Goal: Transaction & Acquisition: Purchase product/service

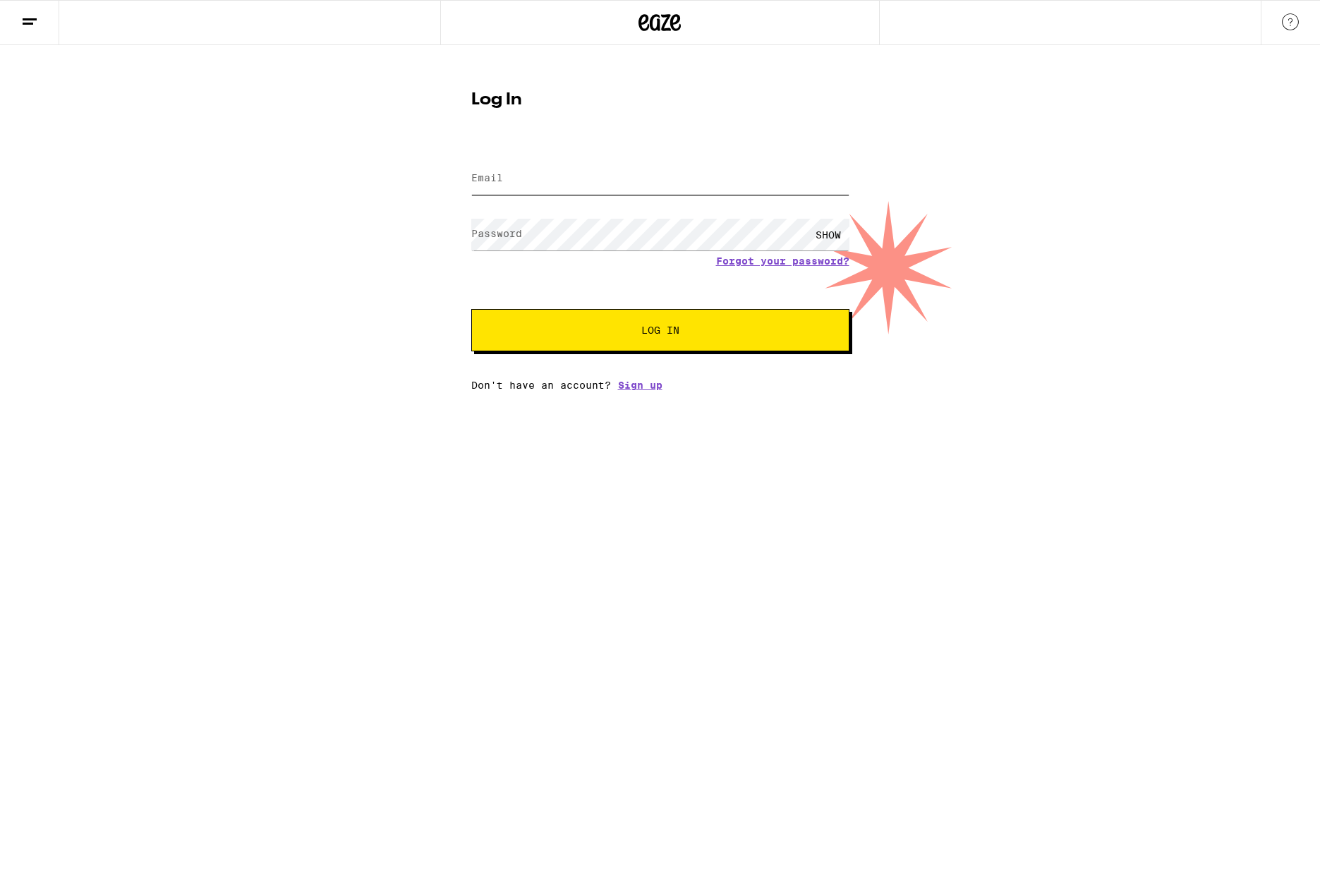
type input "[EMAIL_ADDRESS][DOMAIN_NAME]"
click at [596, 327] on span "Log In" at bounding box center [660, 330] width 264 height 10
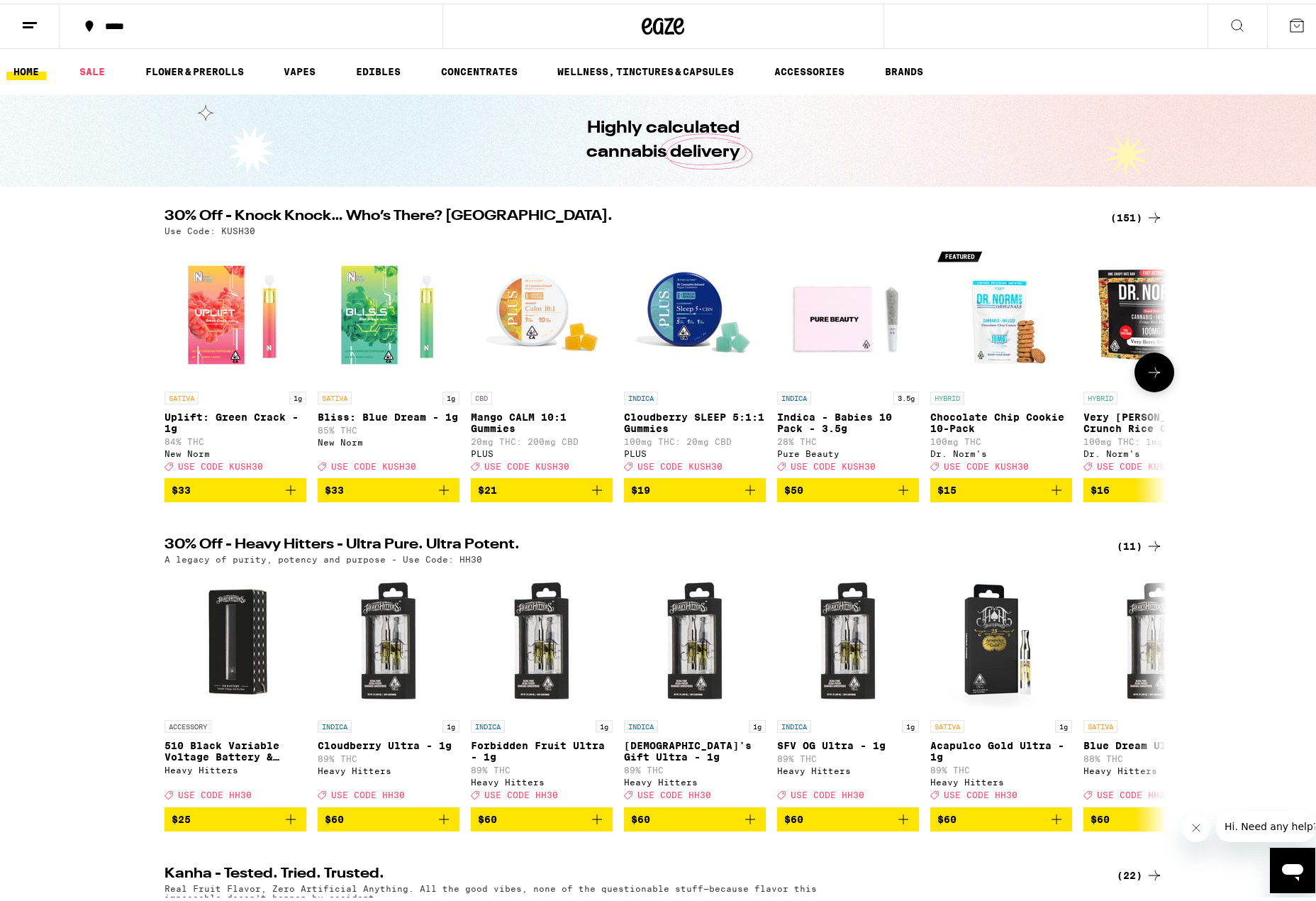
click at [283, 495] on icon "Add to bag" at bounding box center [290, 486] width 17 height 17
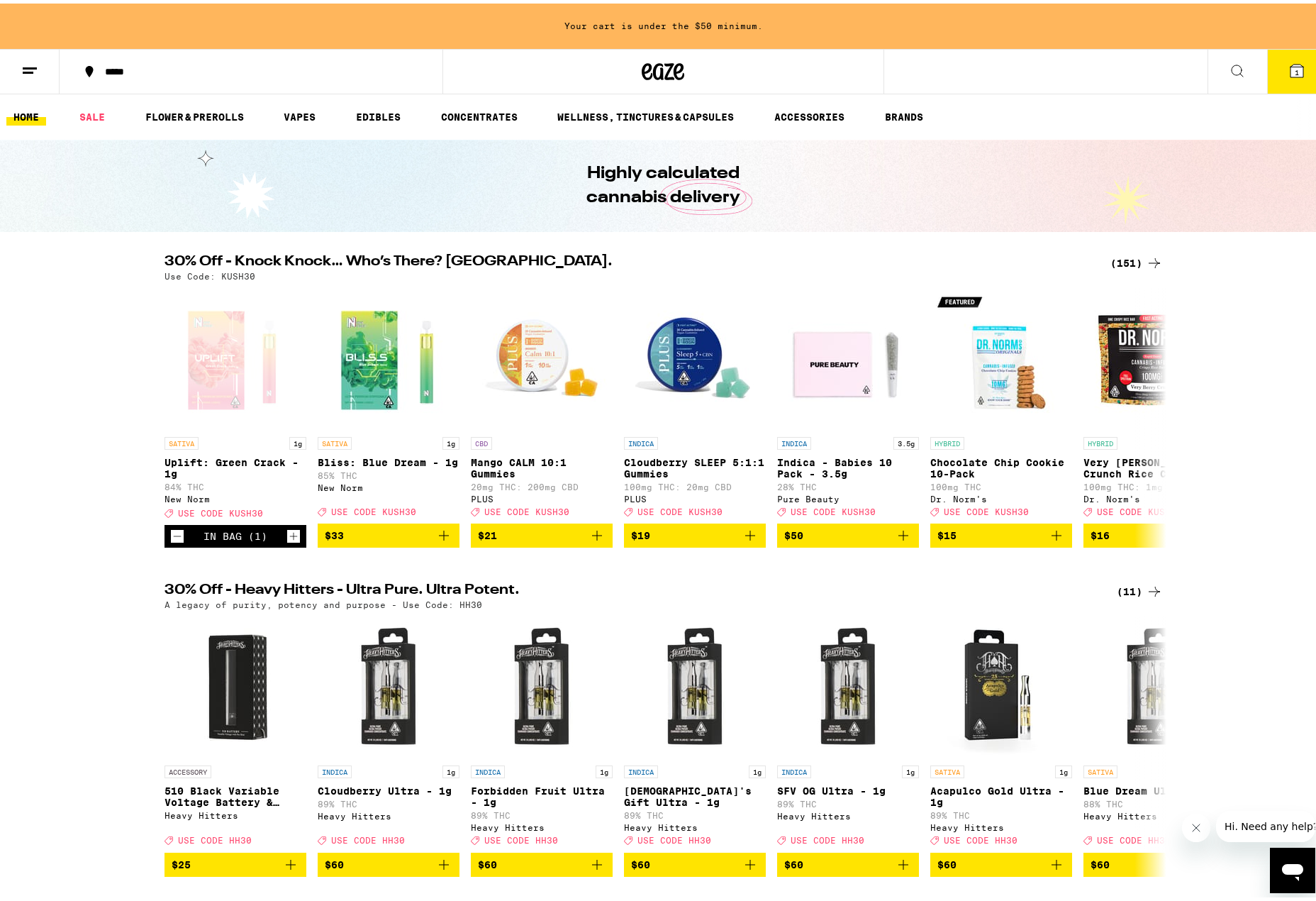
click at [120, 63] on div "*****" at bounding box center [257, 68] width 320 height 10
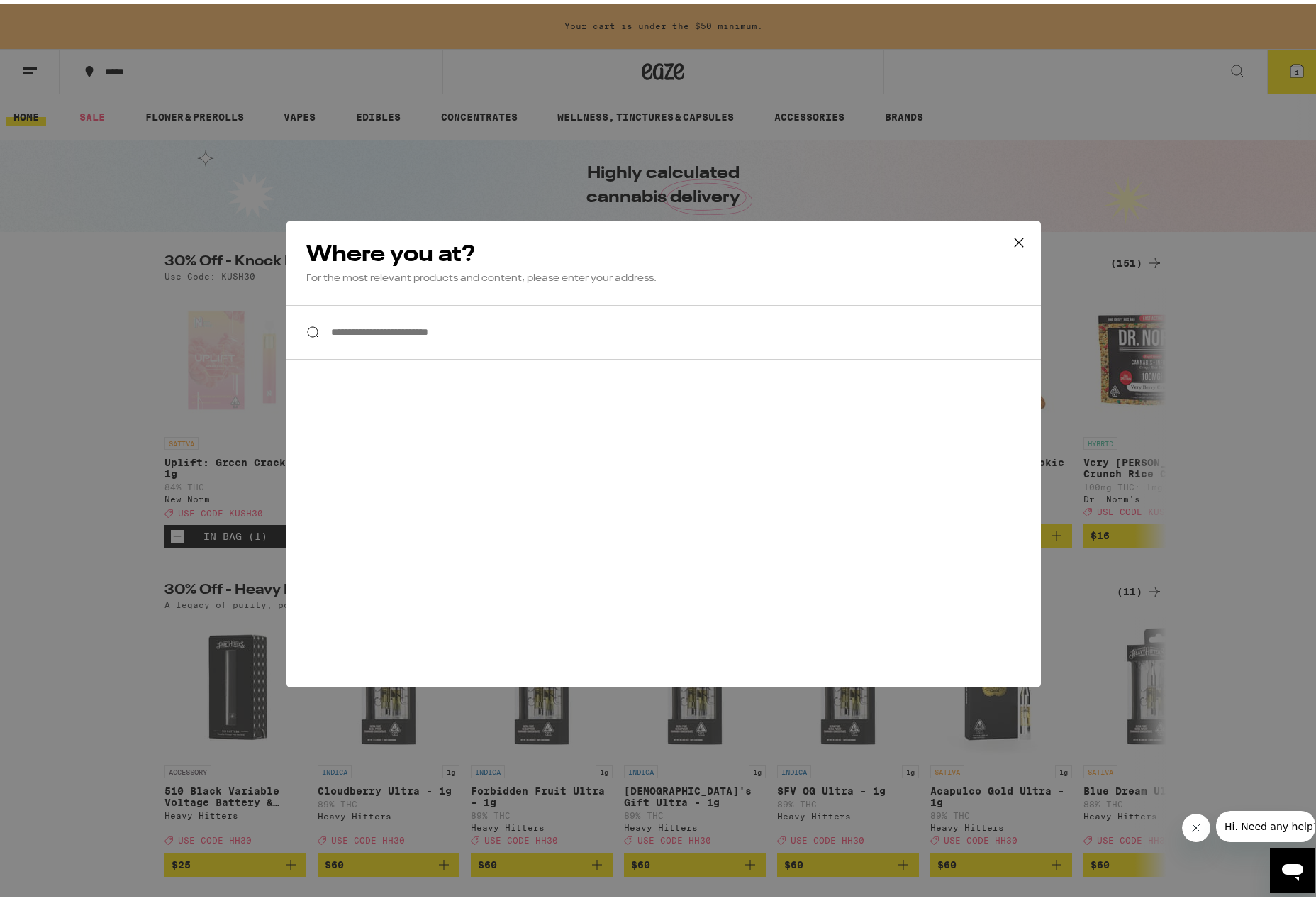
click at [477, 334] on input "**********" at bounding box center [663, 328] width 754 height 55
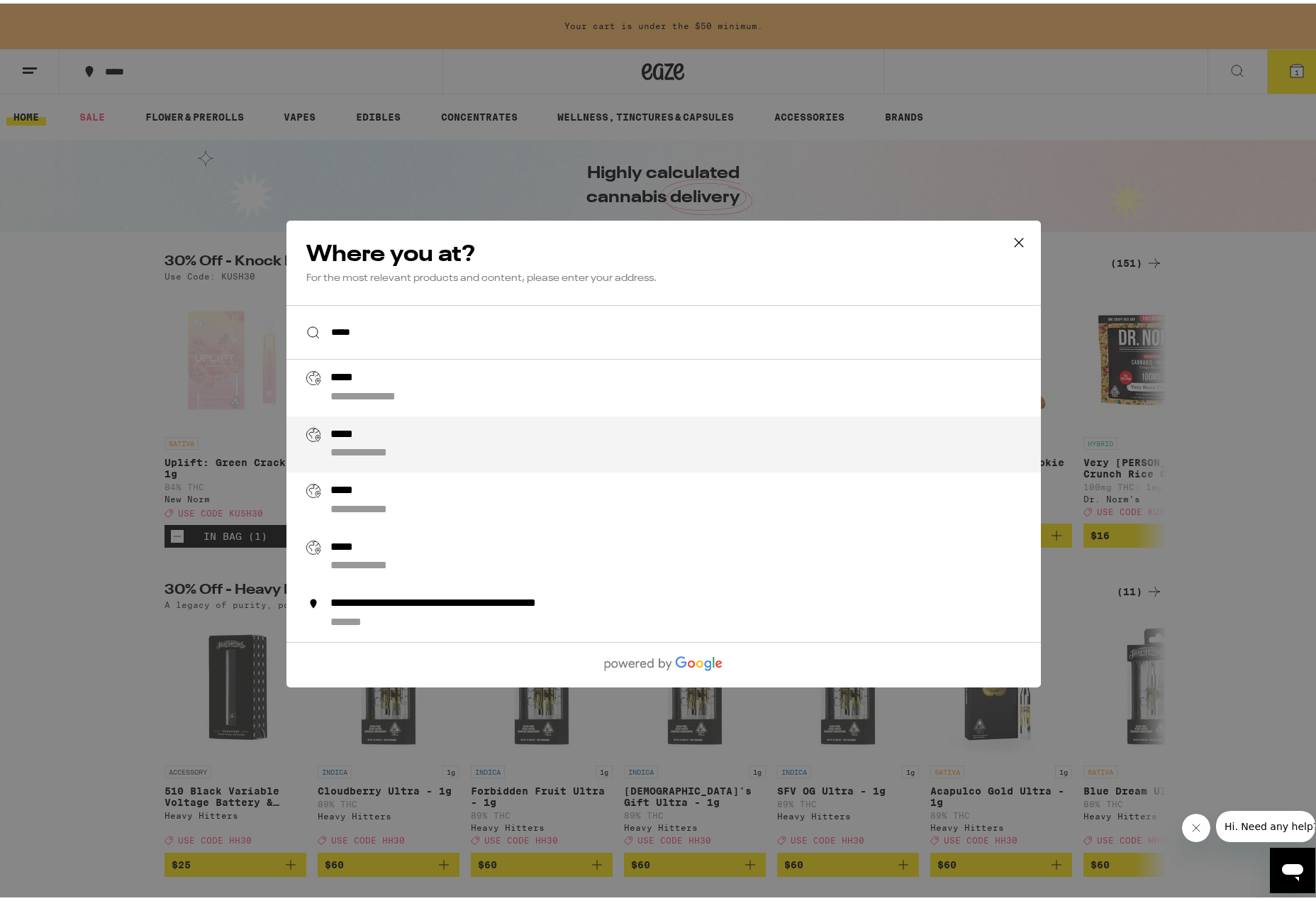
click at [511, 429] on div "**********" at bounding box center [690, 441] width 723 height 34
type input "**********"
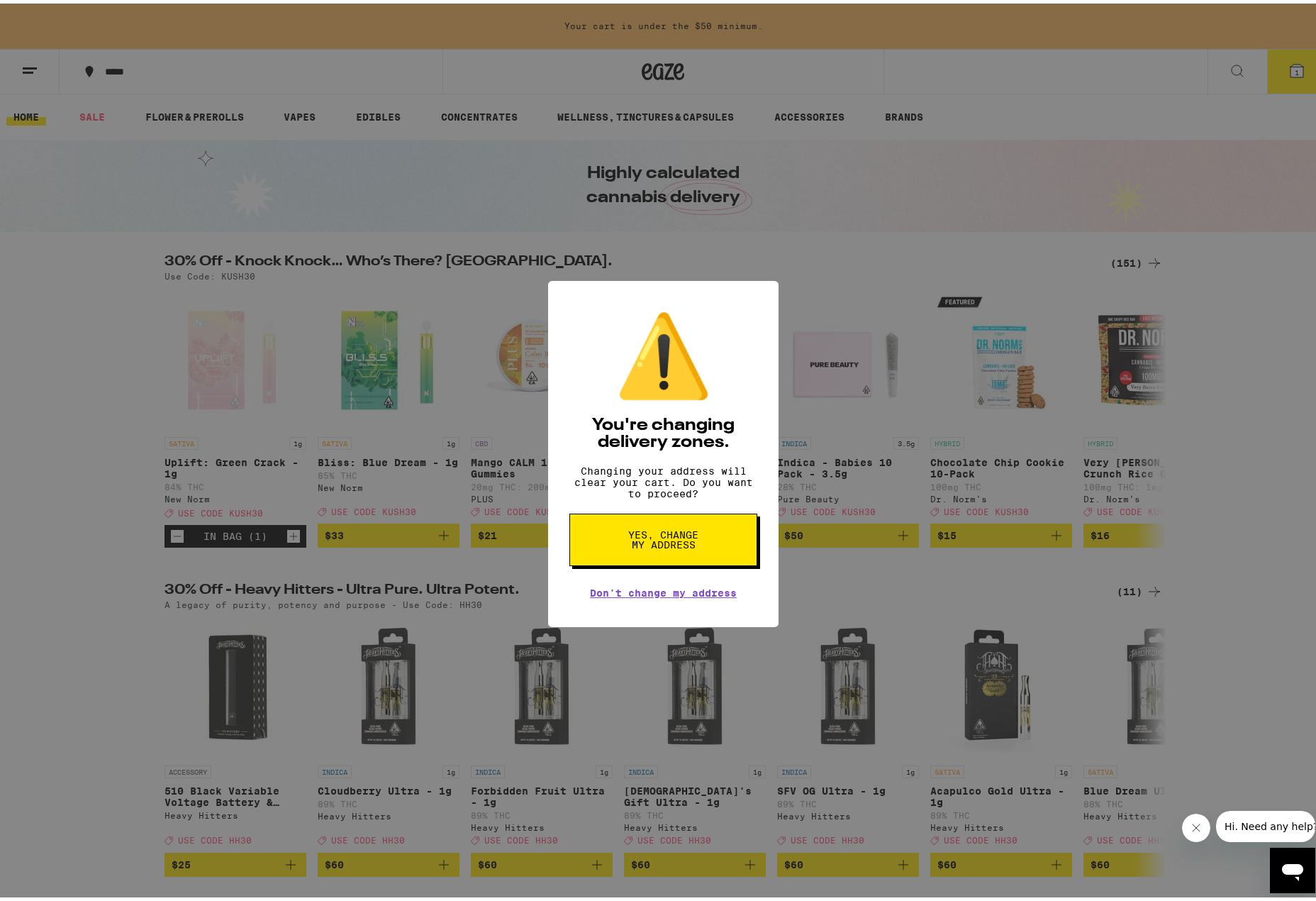
click at [671, 539] on span "Yes, change my address" at bounding box center [662, 536] width 73 height 20
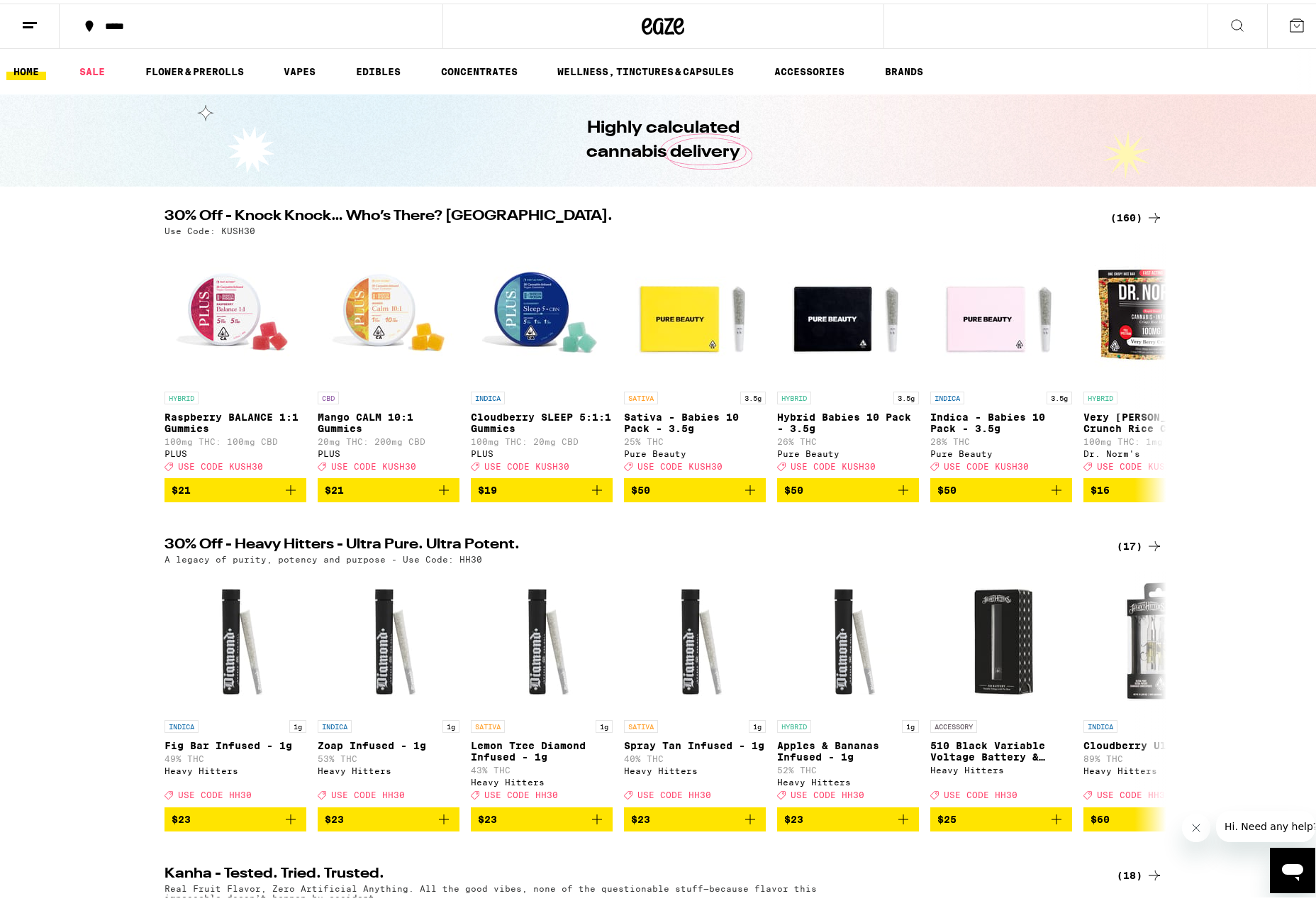
click at [1229, 22] on icon at bounding box center [1237, 22] width 17 height 17
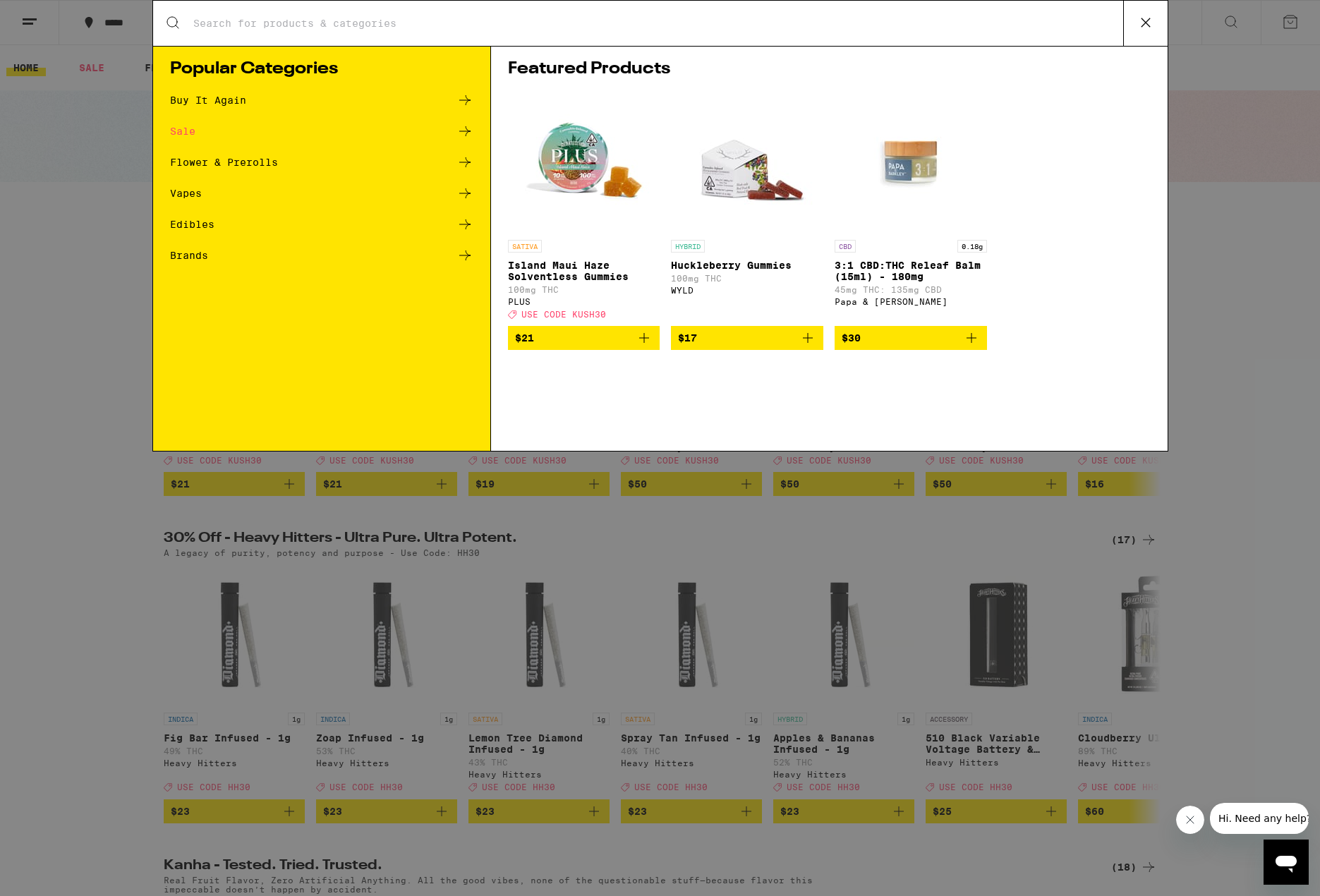
click at [352, 20] on input "Search for Products" at bounding box center [657, 23] width 930 height 13
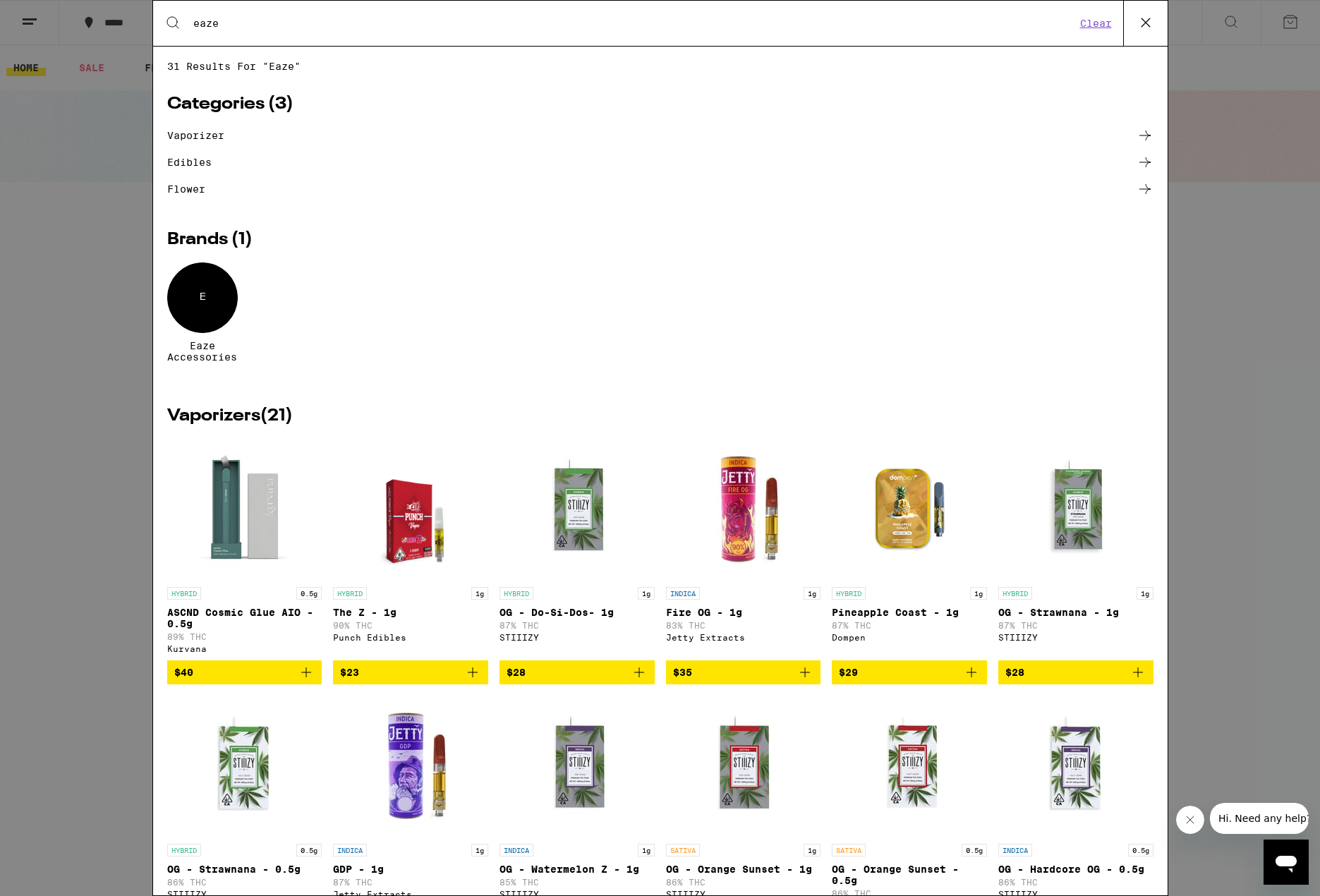
type input "eaze"
click at [194, 135] on link "vaporizer" at bounding box center [660, 135] width 987 height 17
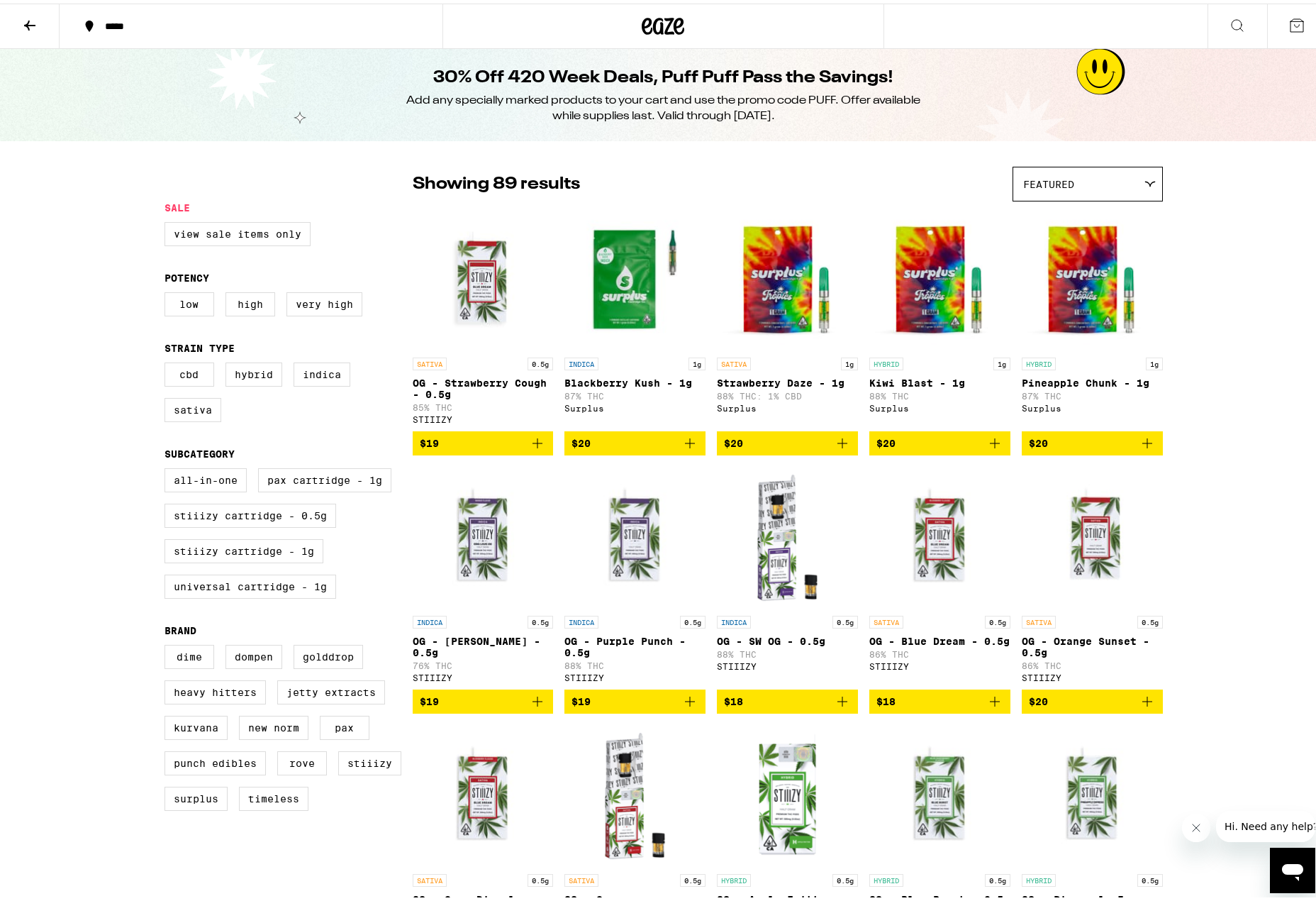
click at [1229, 31] on button at bounding box center [1237, 23] width 60 height 45
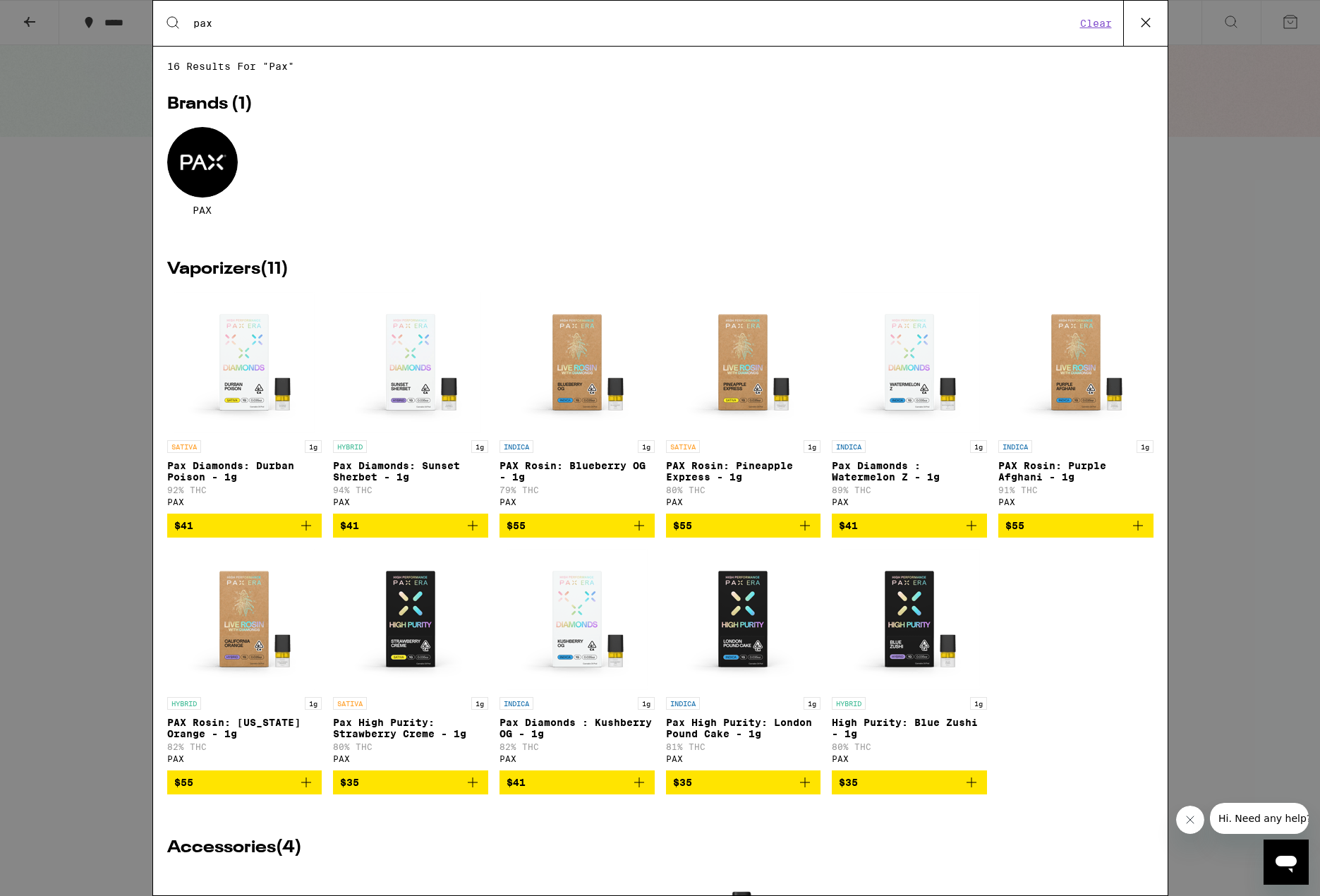
type input "pax"
click at [796, 534] on icon "Add to bag" at bounding box center [804, 525] width 17 height 17
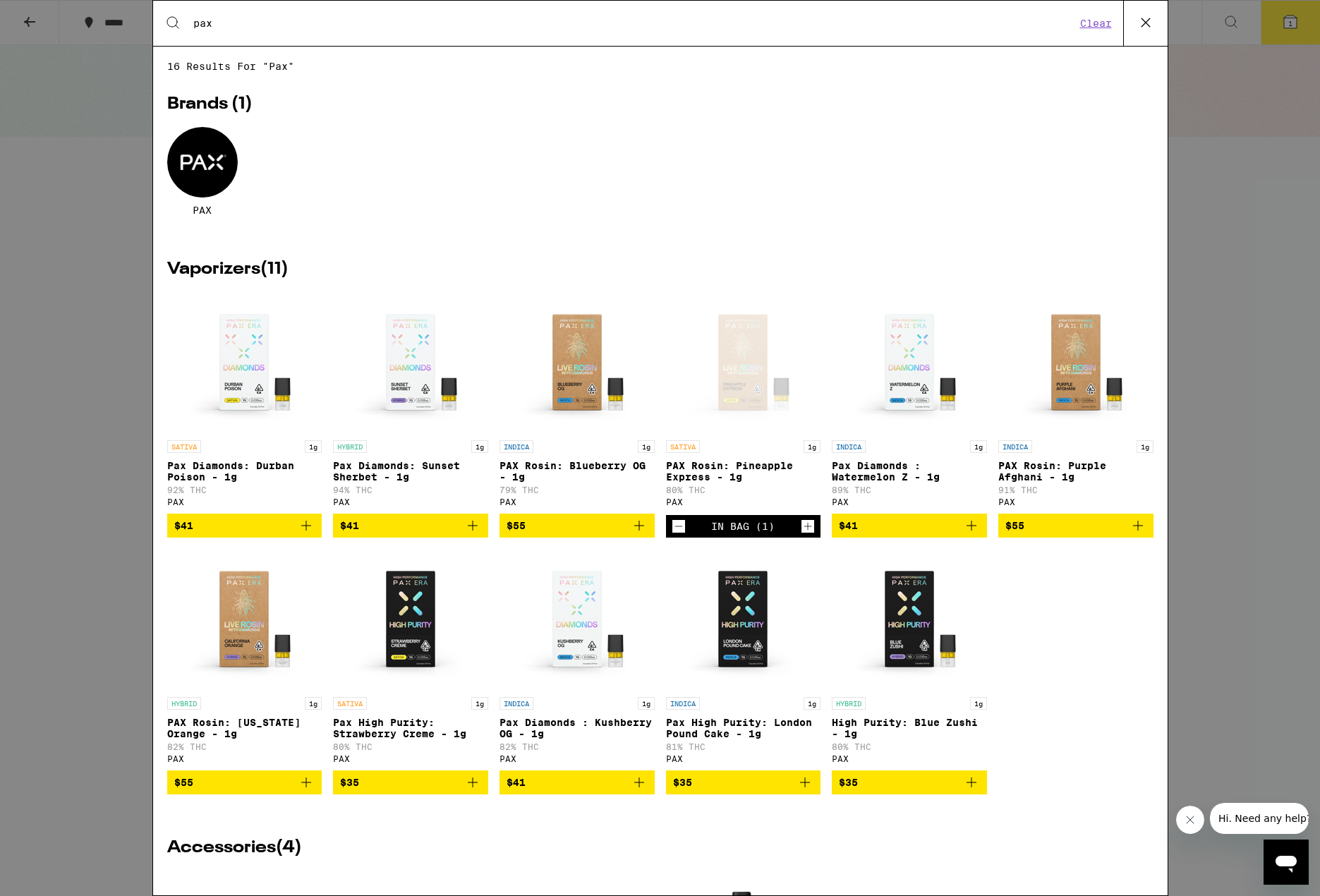
click at [299, 532] on icon "Add to bag" at bounding box center [306, 525] width 17 height 17
click at [311, 533] on icon "Increment" at bounding box center [309, 526] width 13 height 17
click at [471, 534] on icon "Add to bag" at bounding box center [472, 525] width 17 height 17
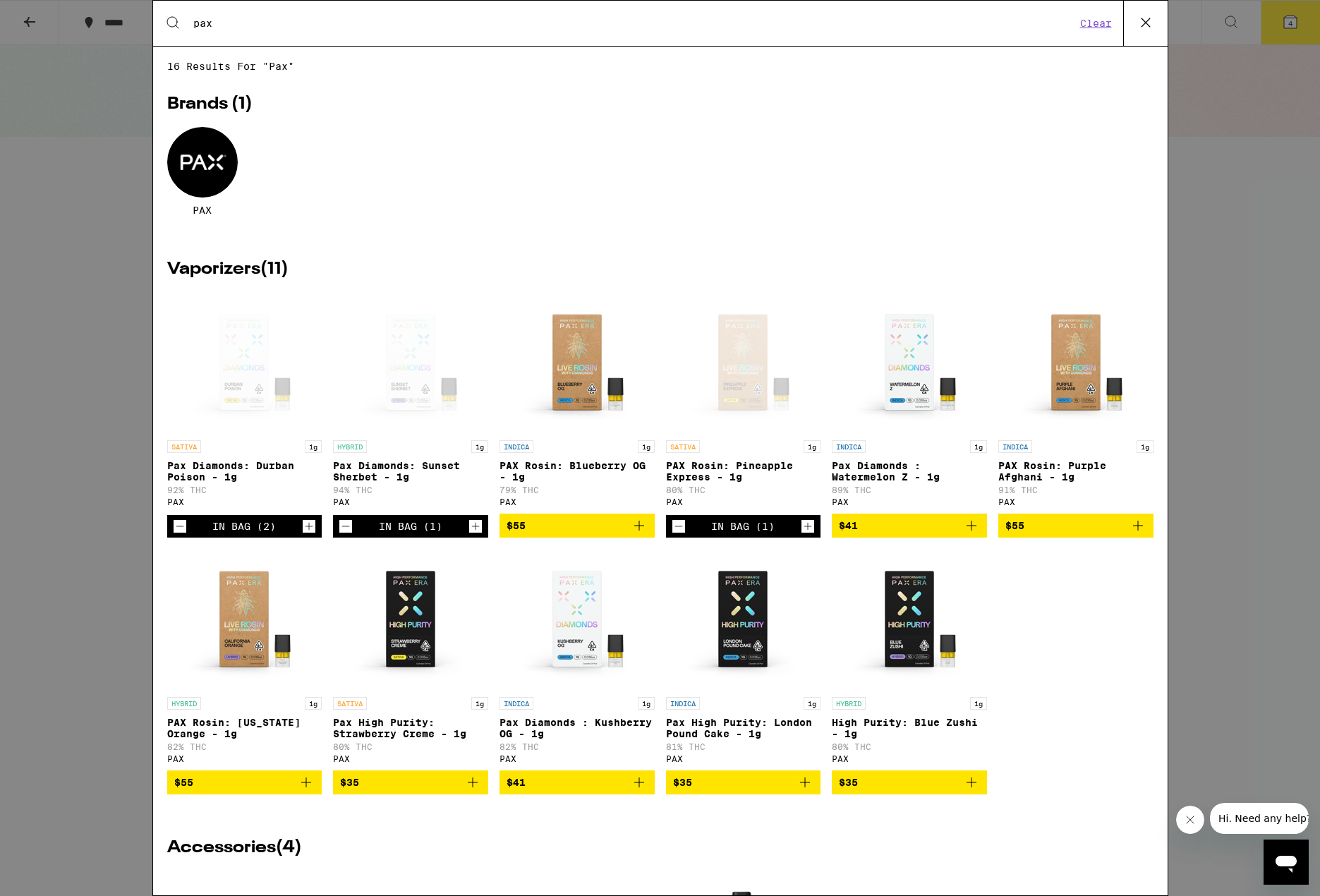
click at [471, 534] on icon "Increment" at bounding box center [475, 526] width 13 height 17
click at [801, 791] on icon "Add to bag" at bounding box center [804, 782] width 17 height 17
click at [466, 791] on icon "Add to bag" at bounding box center [472, 782] width 17 height 17
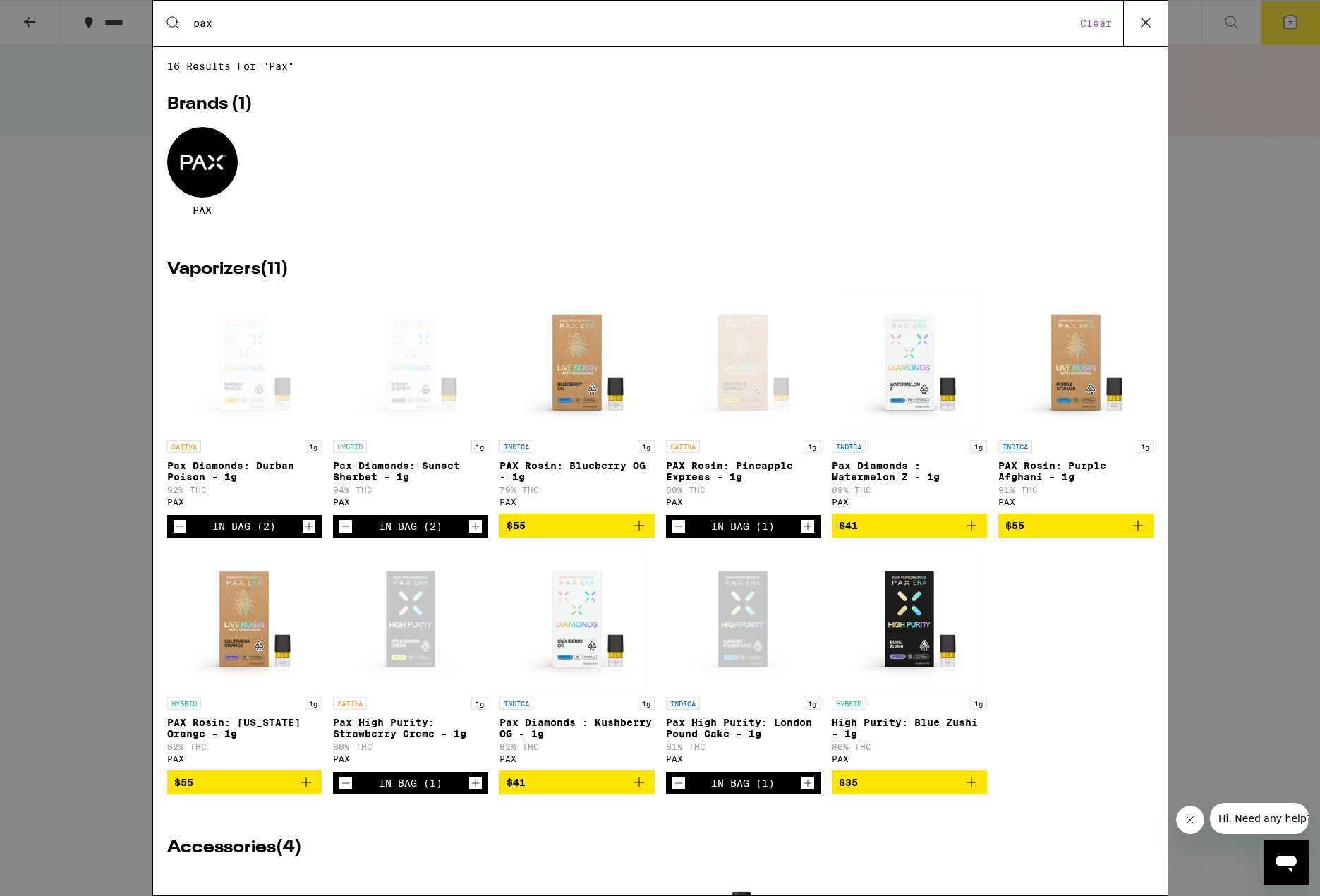
click at [1141, 26] on icon at bounding box center [1144, 22] width 9 height 9
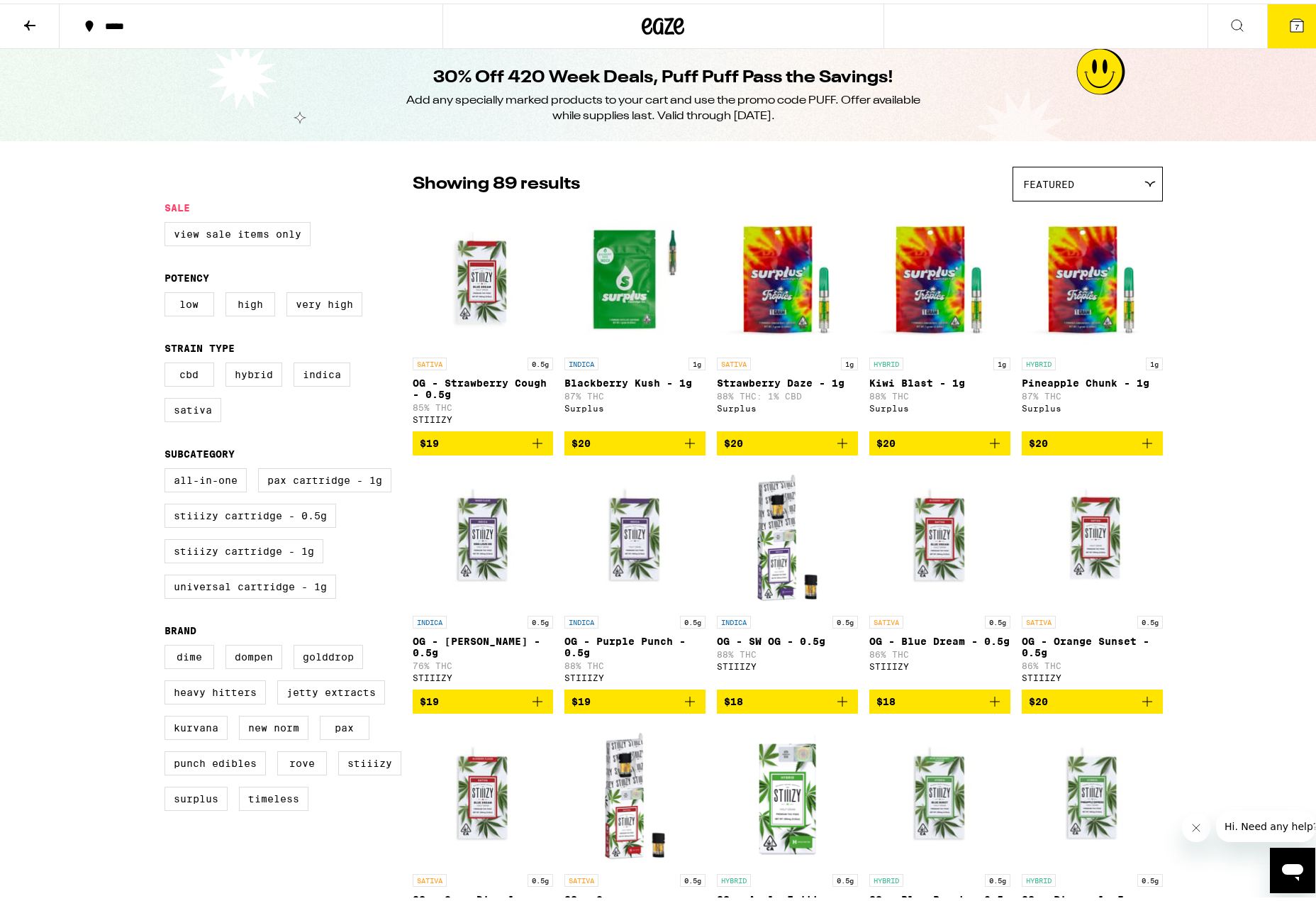
click at [673, 24] on icon at bounding box center [678, 22] width 11 height 17
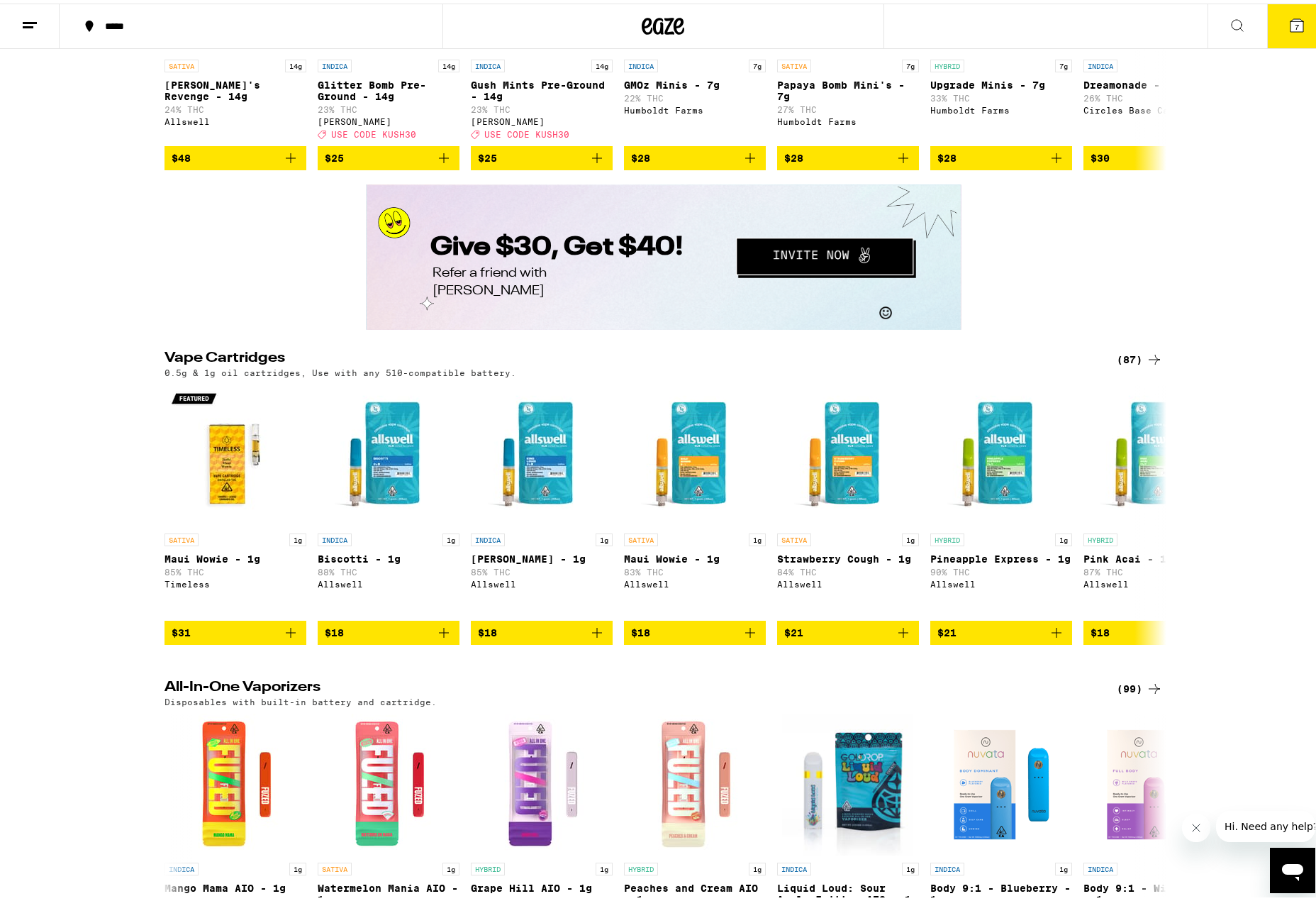
scroll to position [2340, 0]
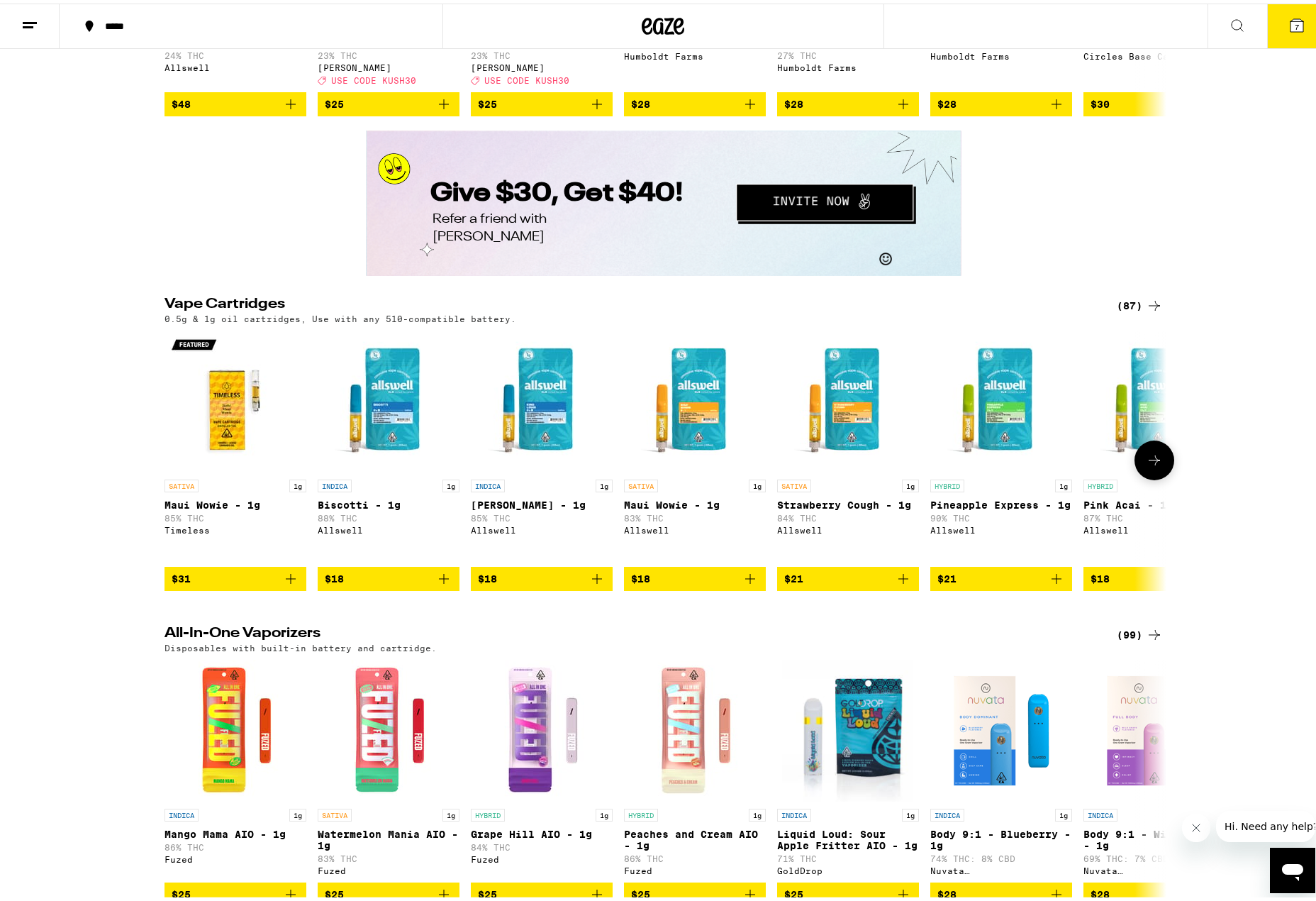
click at [217, 469] on img "Open page for Maui Wowie - 1g from Timeless" at bounding box center [235, 398] width 142 height 142
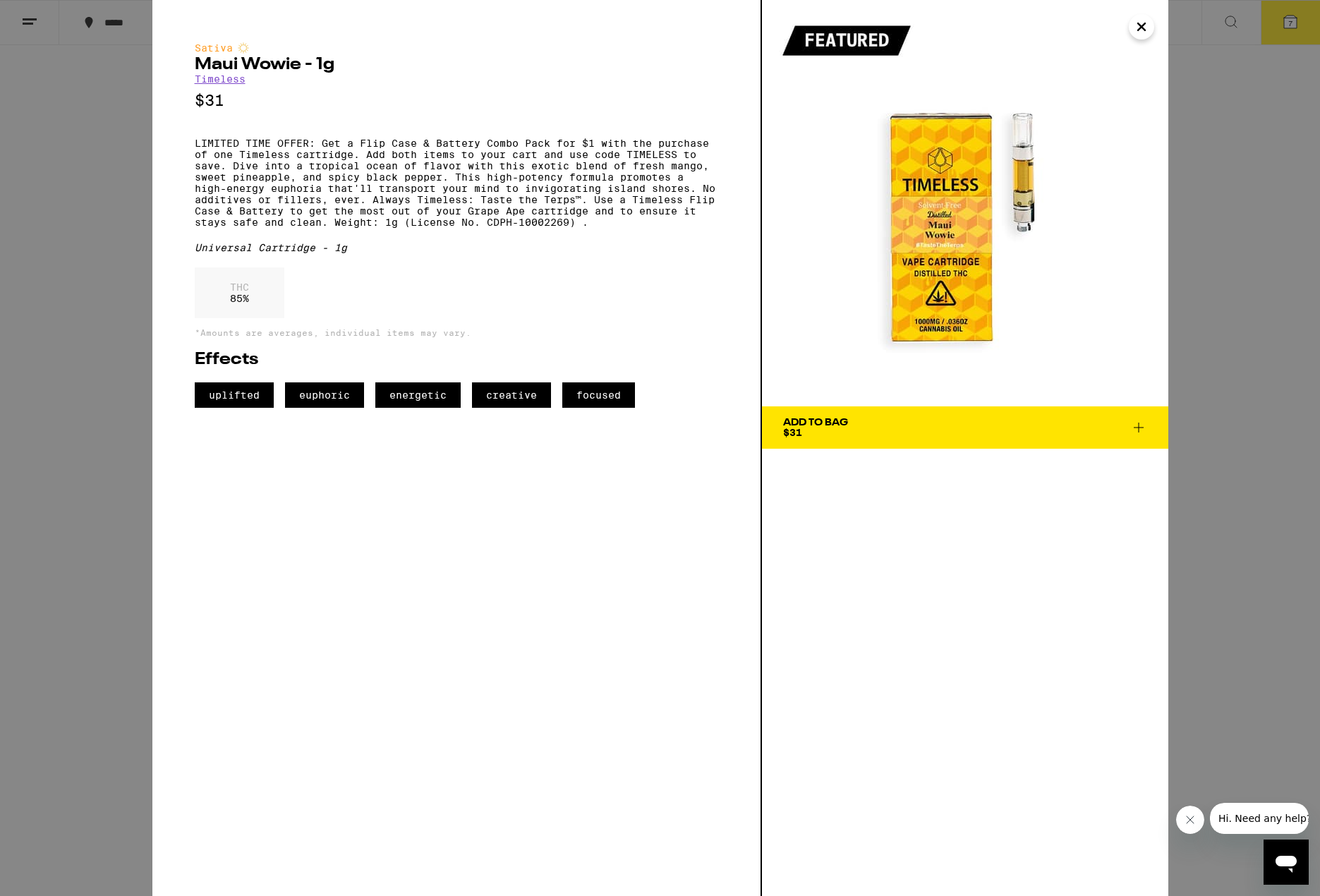
click at [1139, 29] on icon "Close" at bounding box center [1140, 26] width 7 height 7
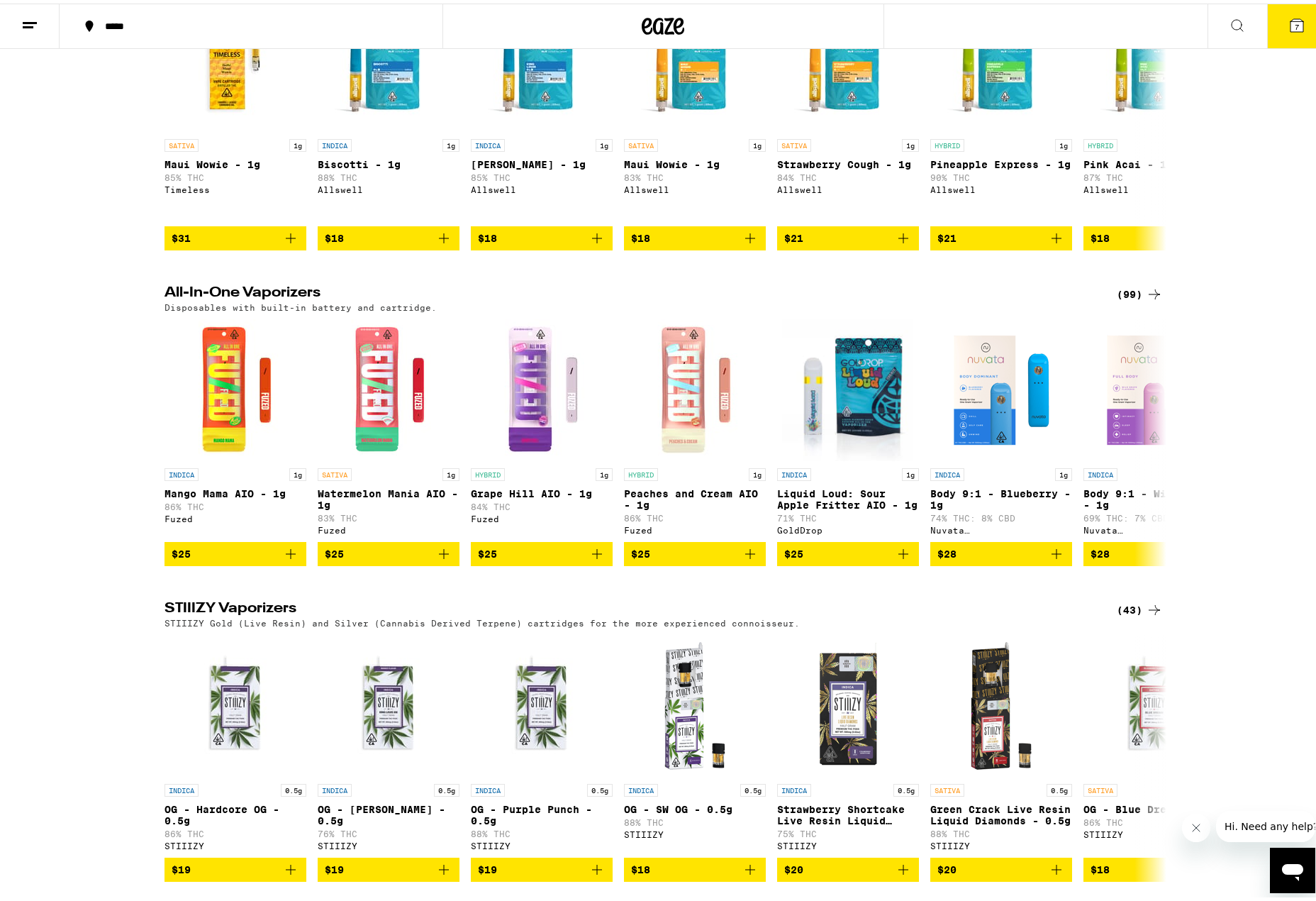
scroll to position [2695, 0]
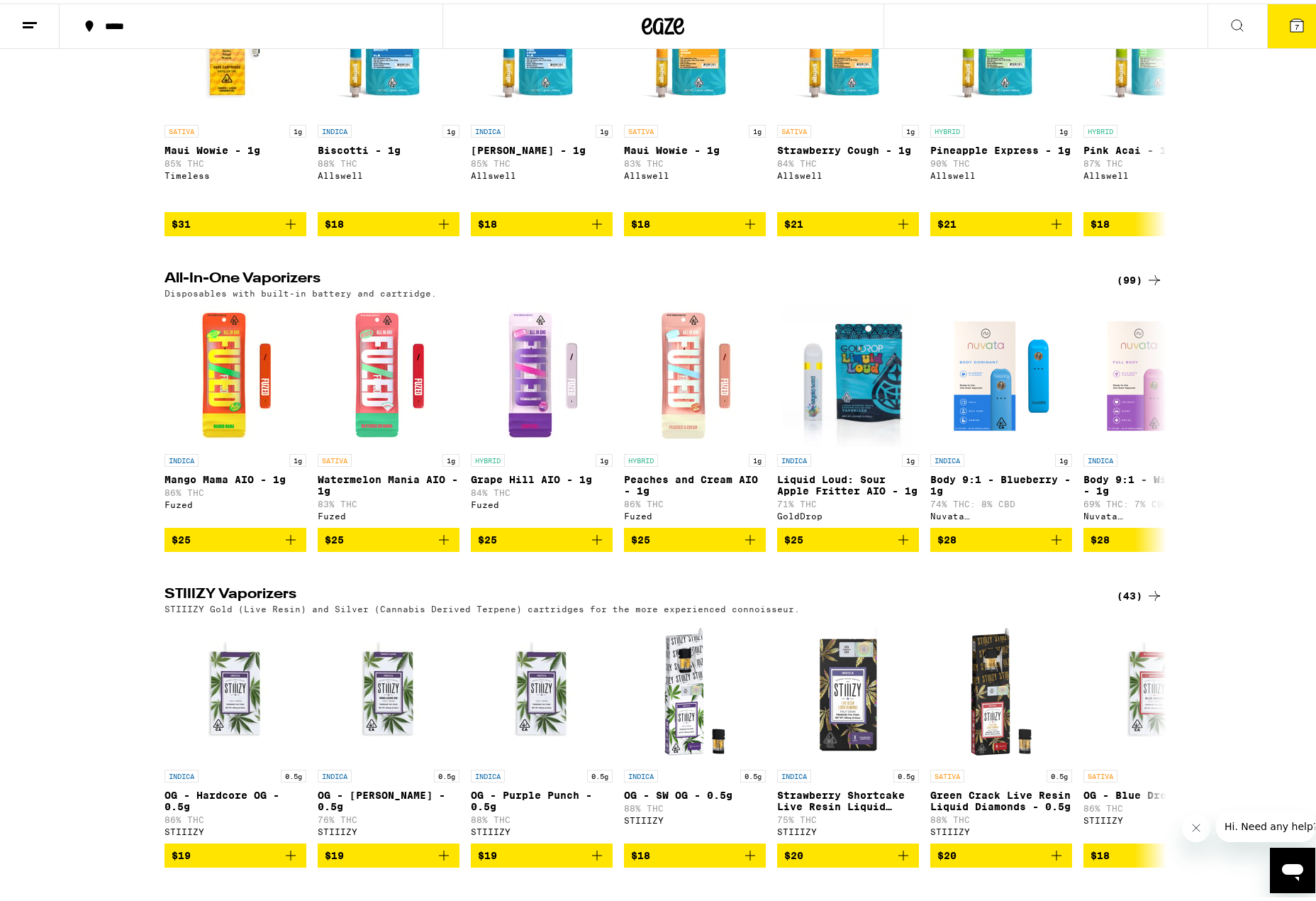
click at [1131, 285] on div "(99)" at bounding box center [1139, 276] width 46 height 17
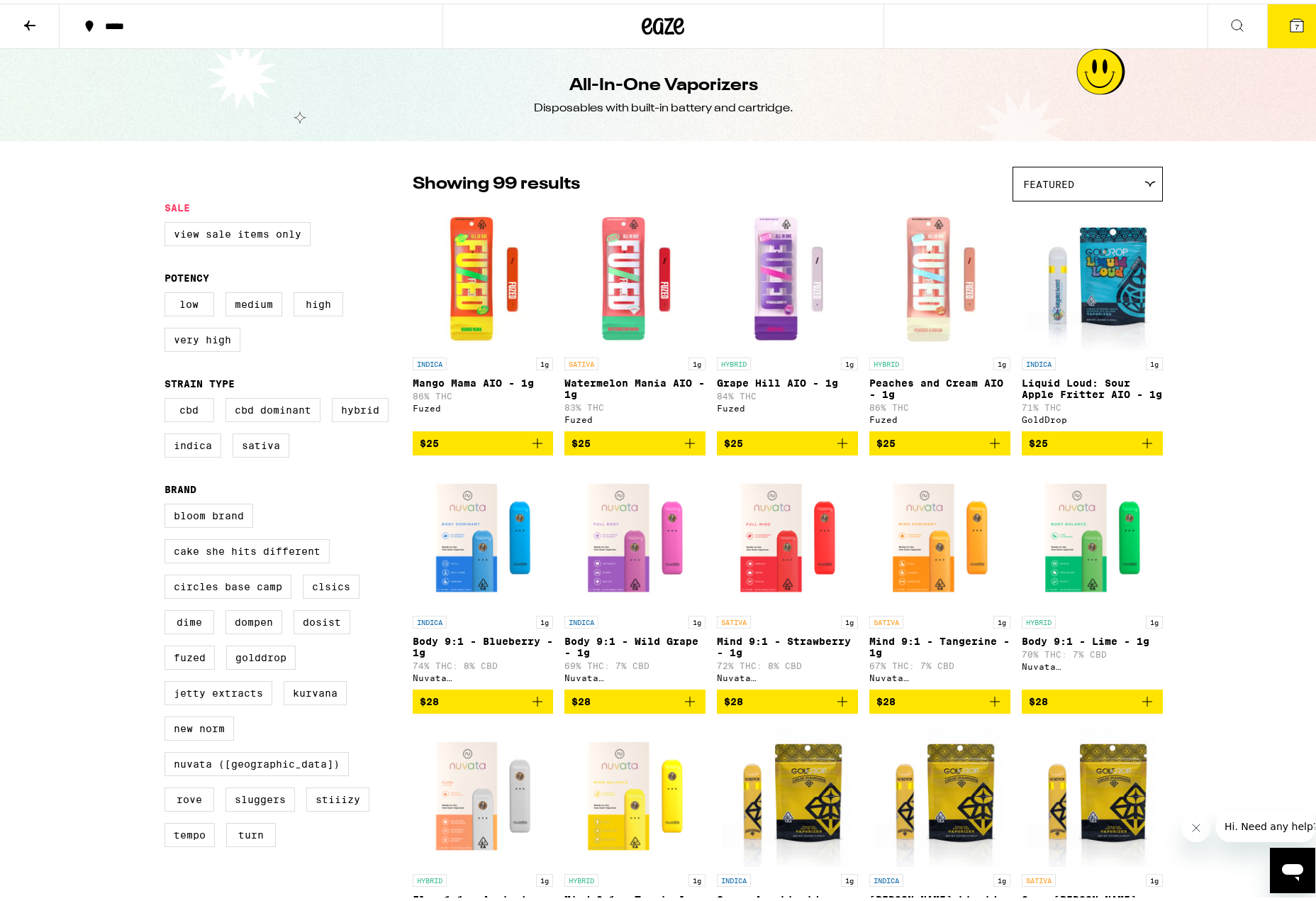
scroll to position [71, 0]
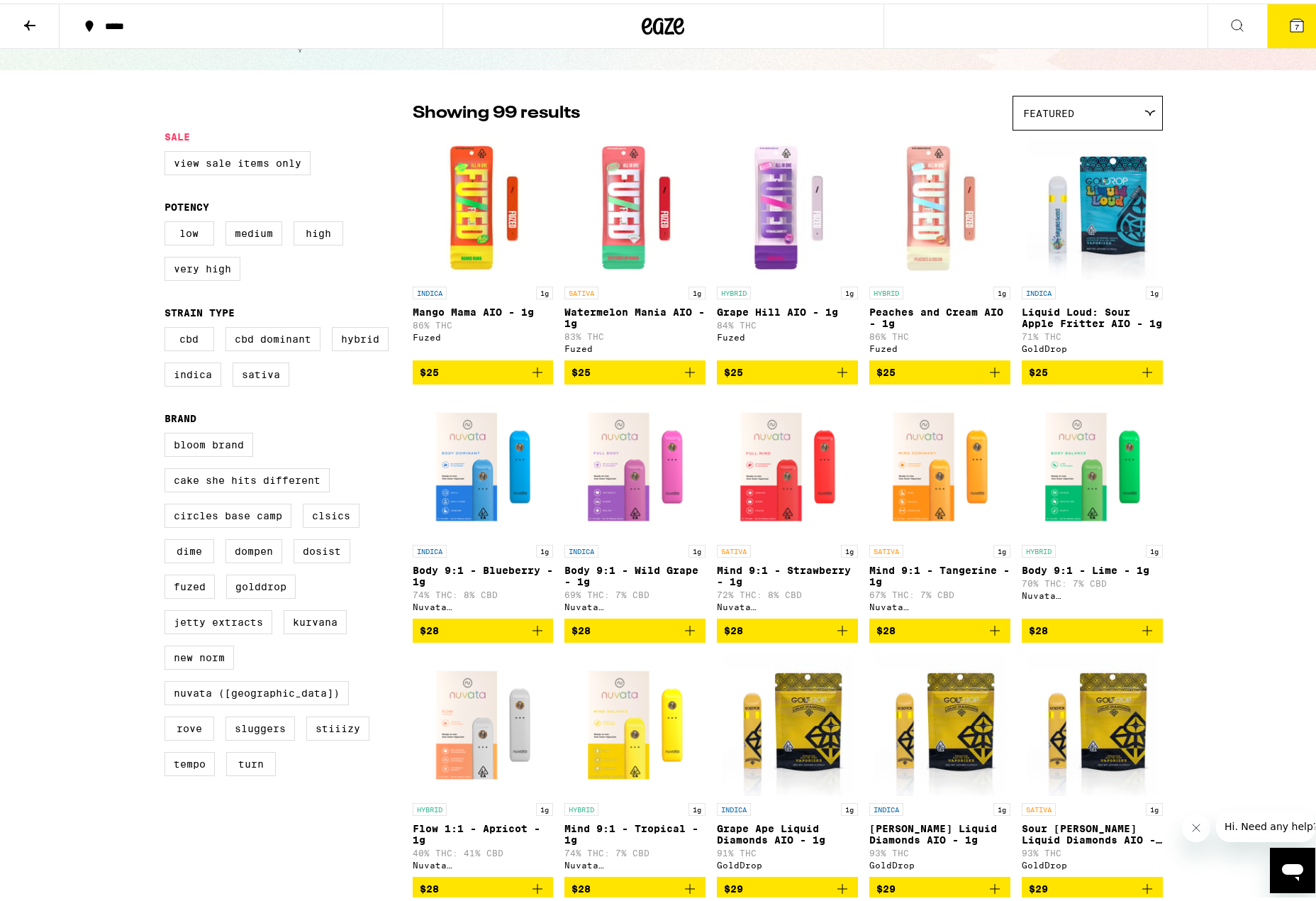
click at [841, 636] on icon "Add to bag" at bounding box center [842, 627] width 17 height 17
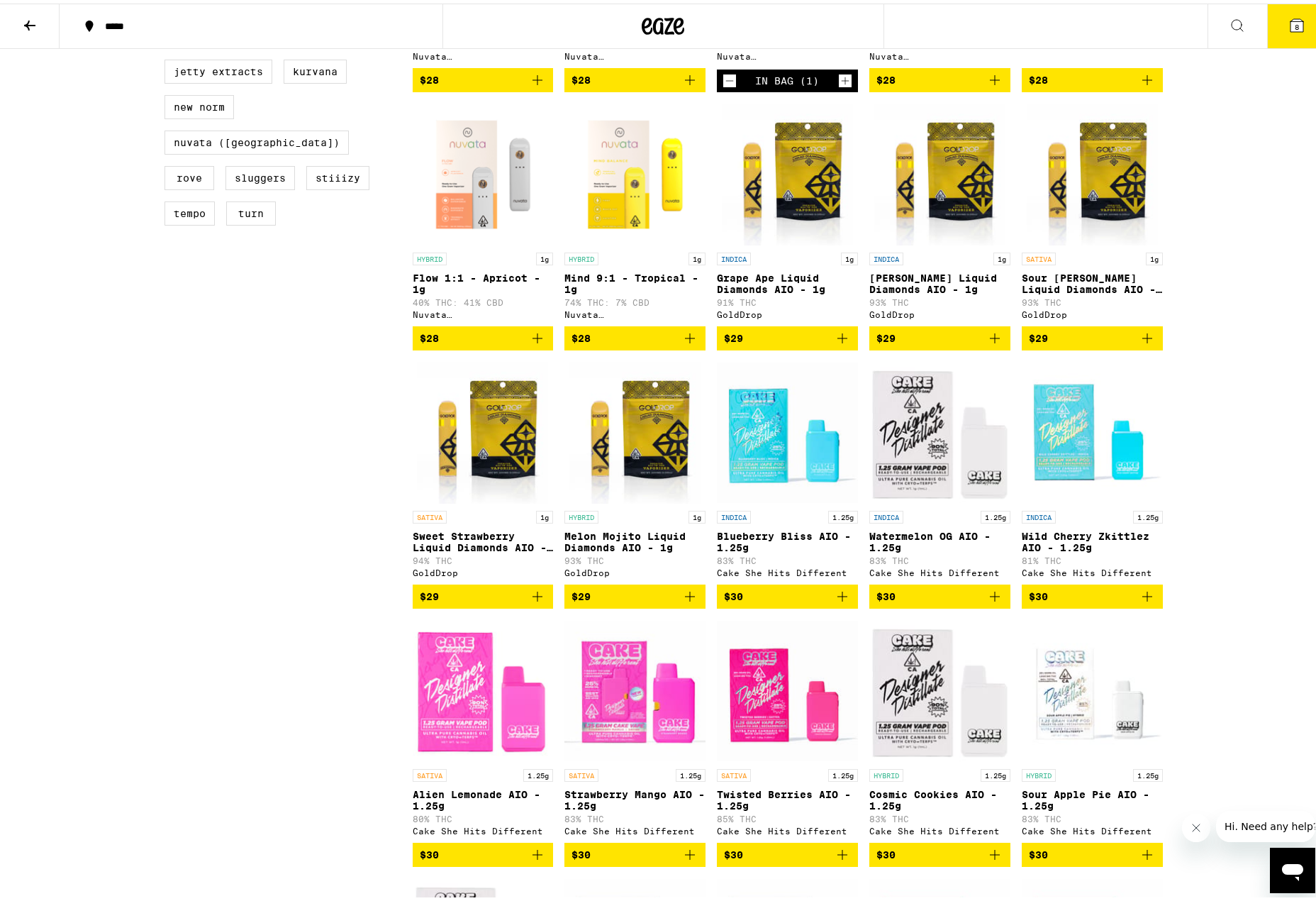
scroll to position [851, 0]
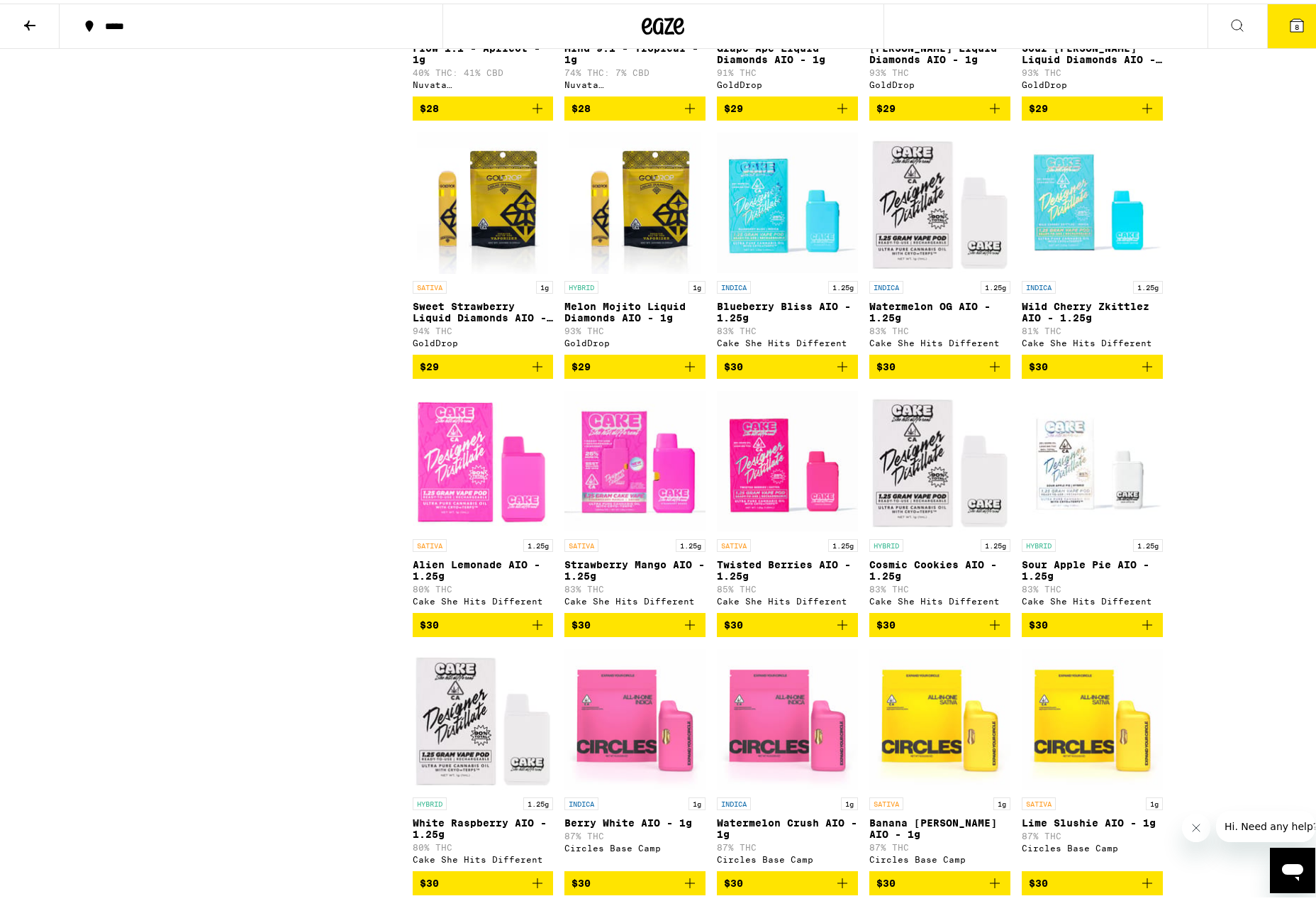
click at [1256, 24] on button at bounding box center [1237, 23] width 60 height 45
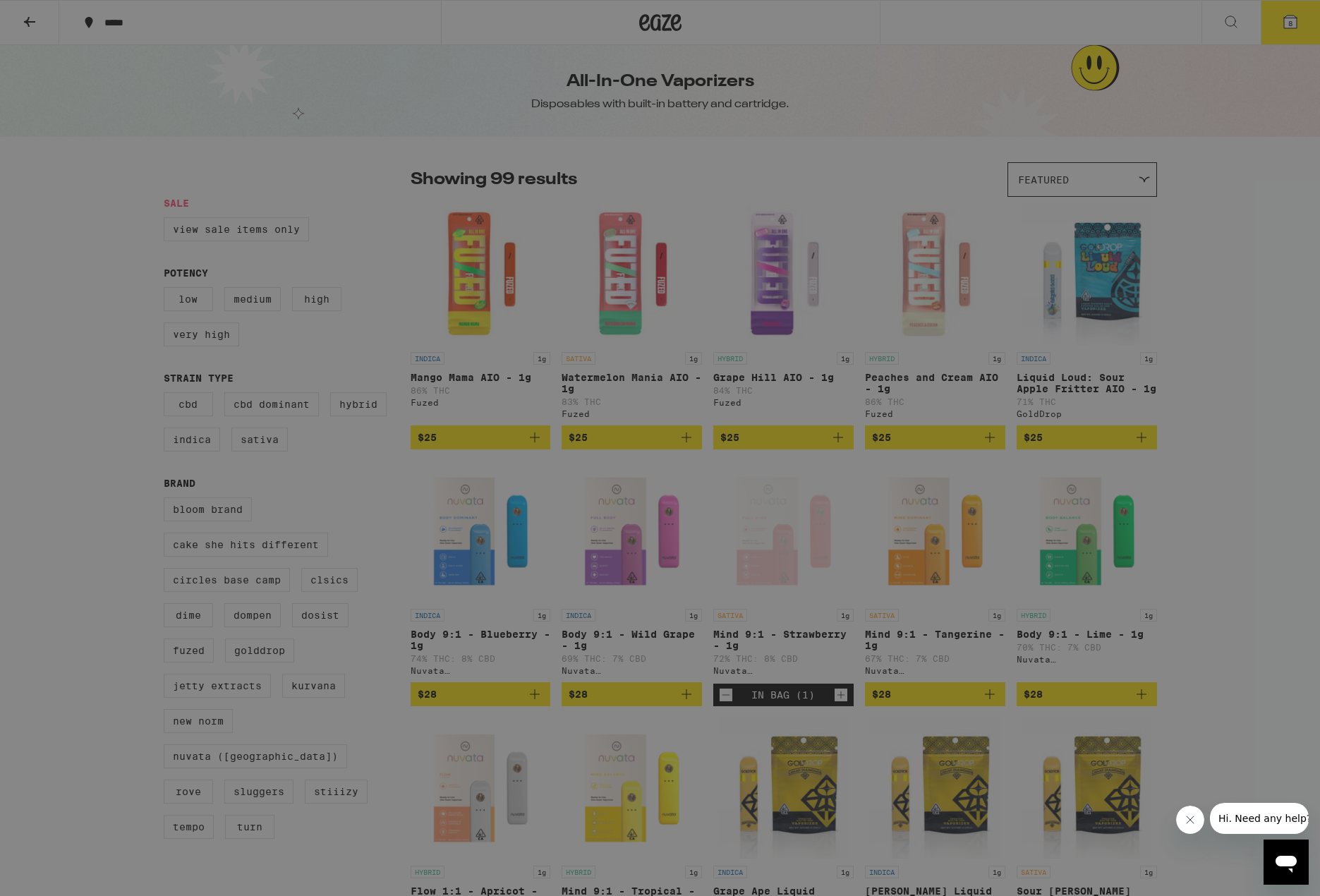
click at [1294, 28] on div "Search for Products Popular Categories Buy It Again Sale Flower & Prerolls Vape…" at bounding box center [660, 448] width 1320 height 896
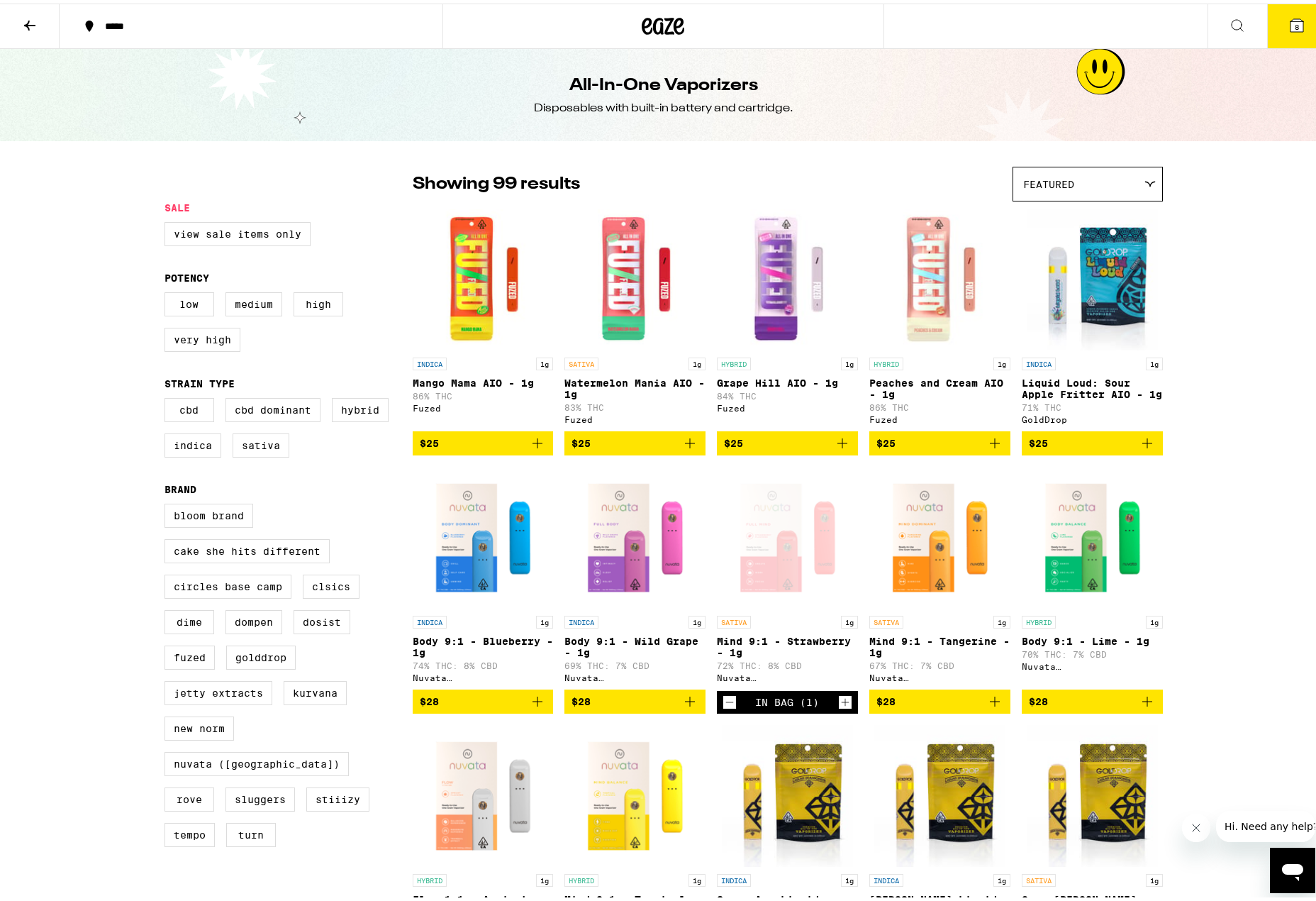
click at [1310, 28] on button "8" at bounding box center [1297, 23] width 60 height 44
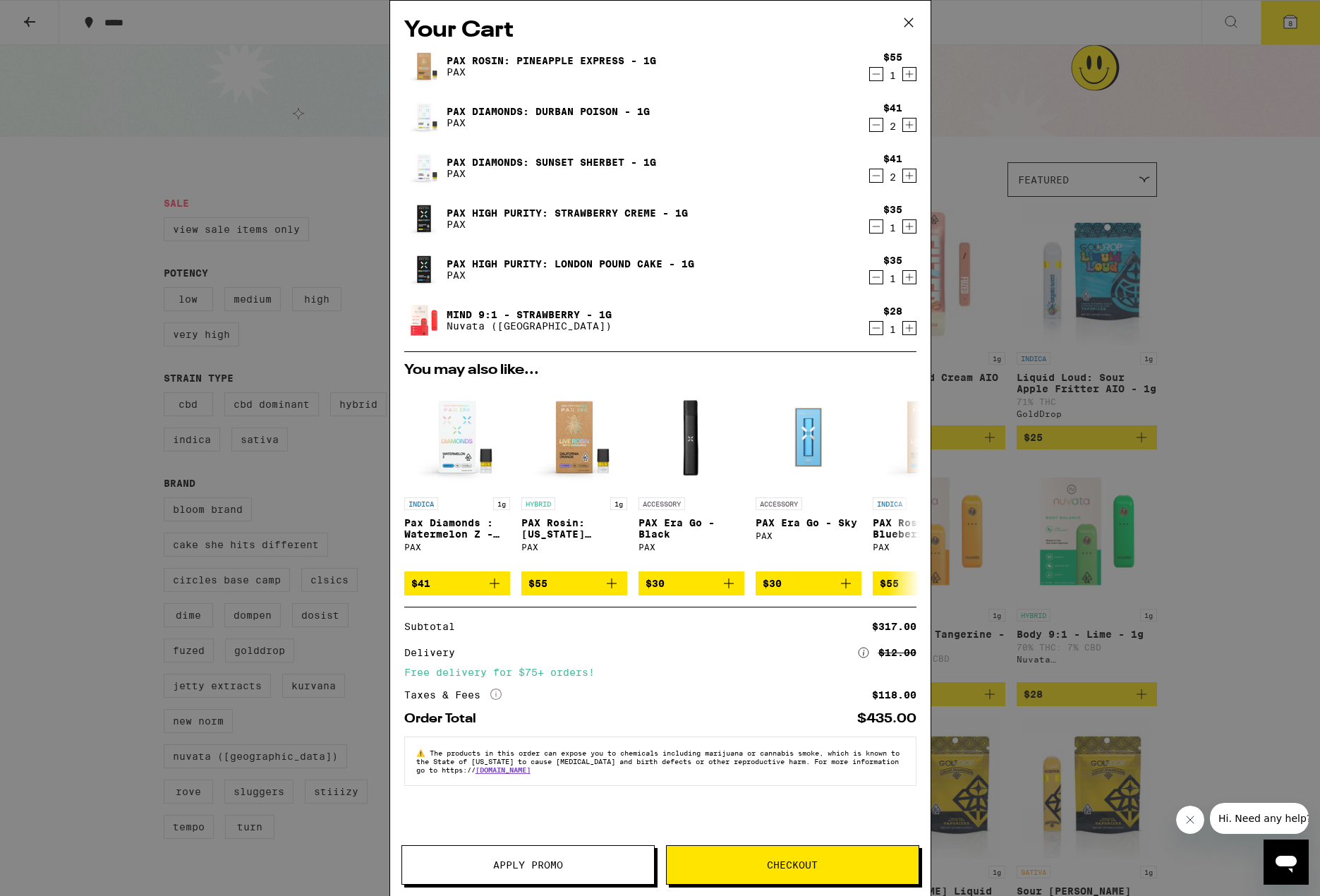
click at [835, 863] on span "Checkout" at bounding box center [793, 864] width 252 height 10
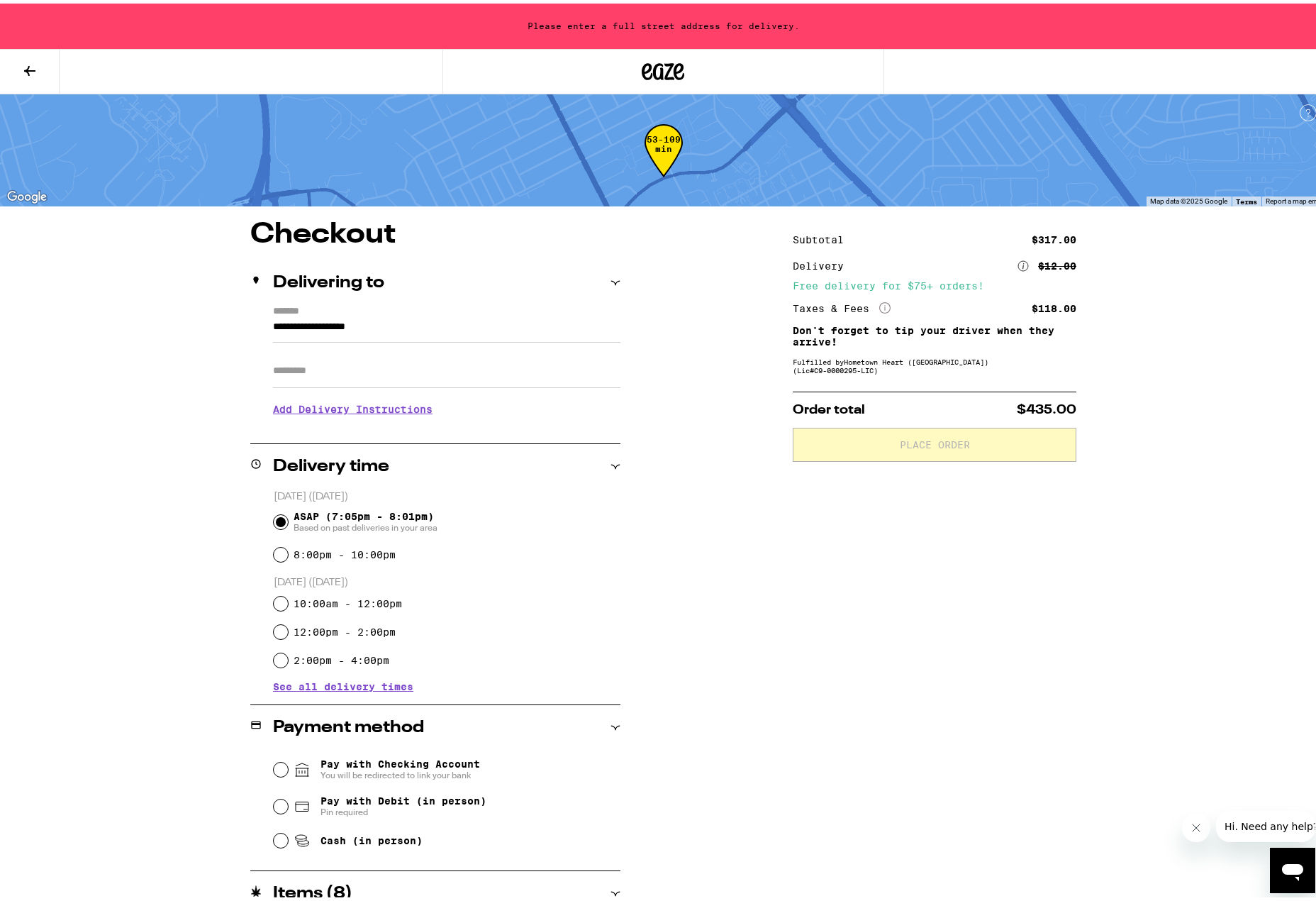
click at [418, 320] on input "**********" at bounding box center [447, 327] width 347 height 24
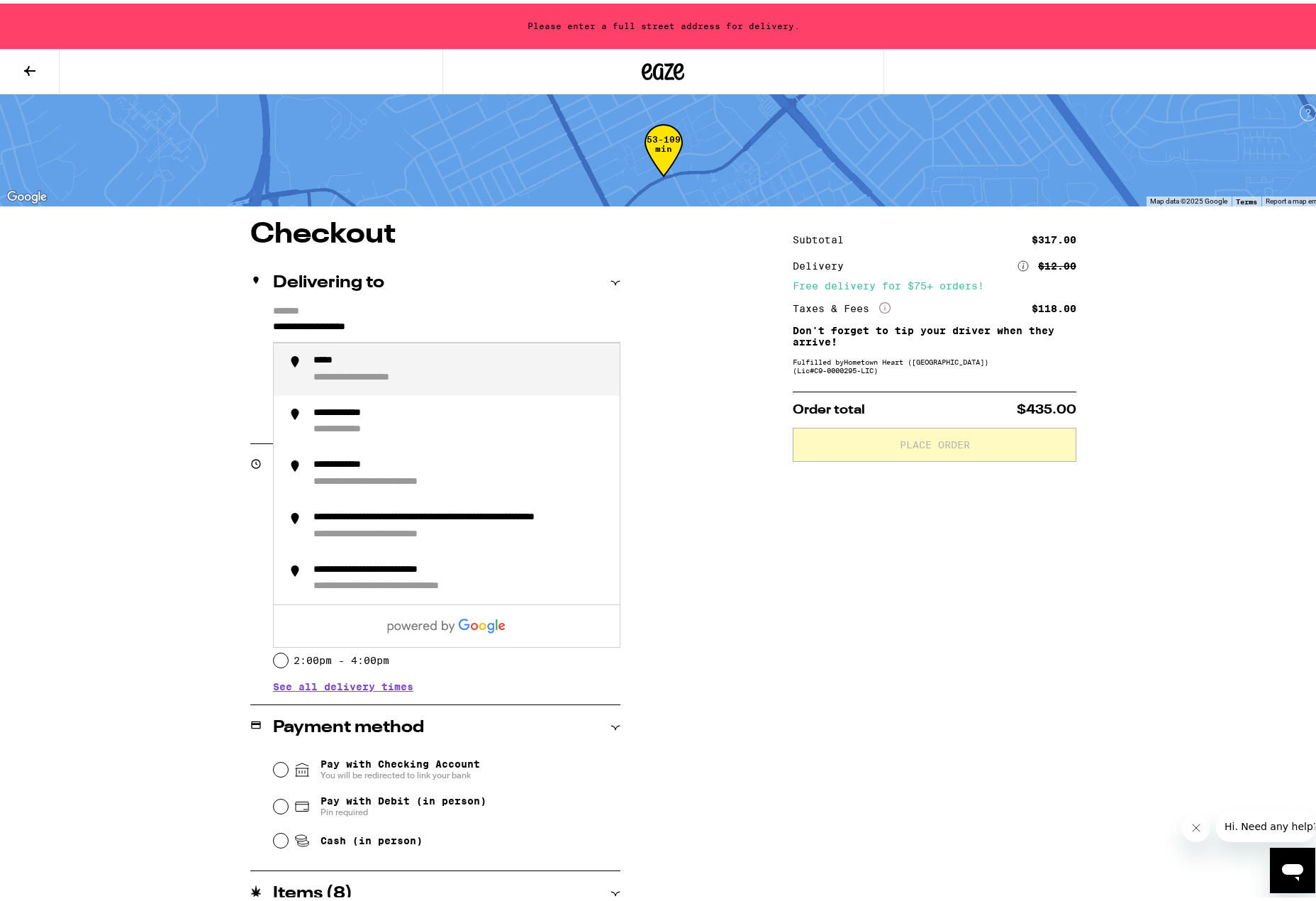
drag, startPoint x: 446, startPoint y: 324, endPoint x: 219, endPoint y: 330, distance: 227.1
click at [227, 330] on div "**********" at bounding box center [663, 717] width 1021 height 1003
click at [440, 372] on div "**********" at bounding box center [461, 366] width 295 height 30
type input "**********"
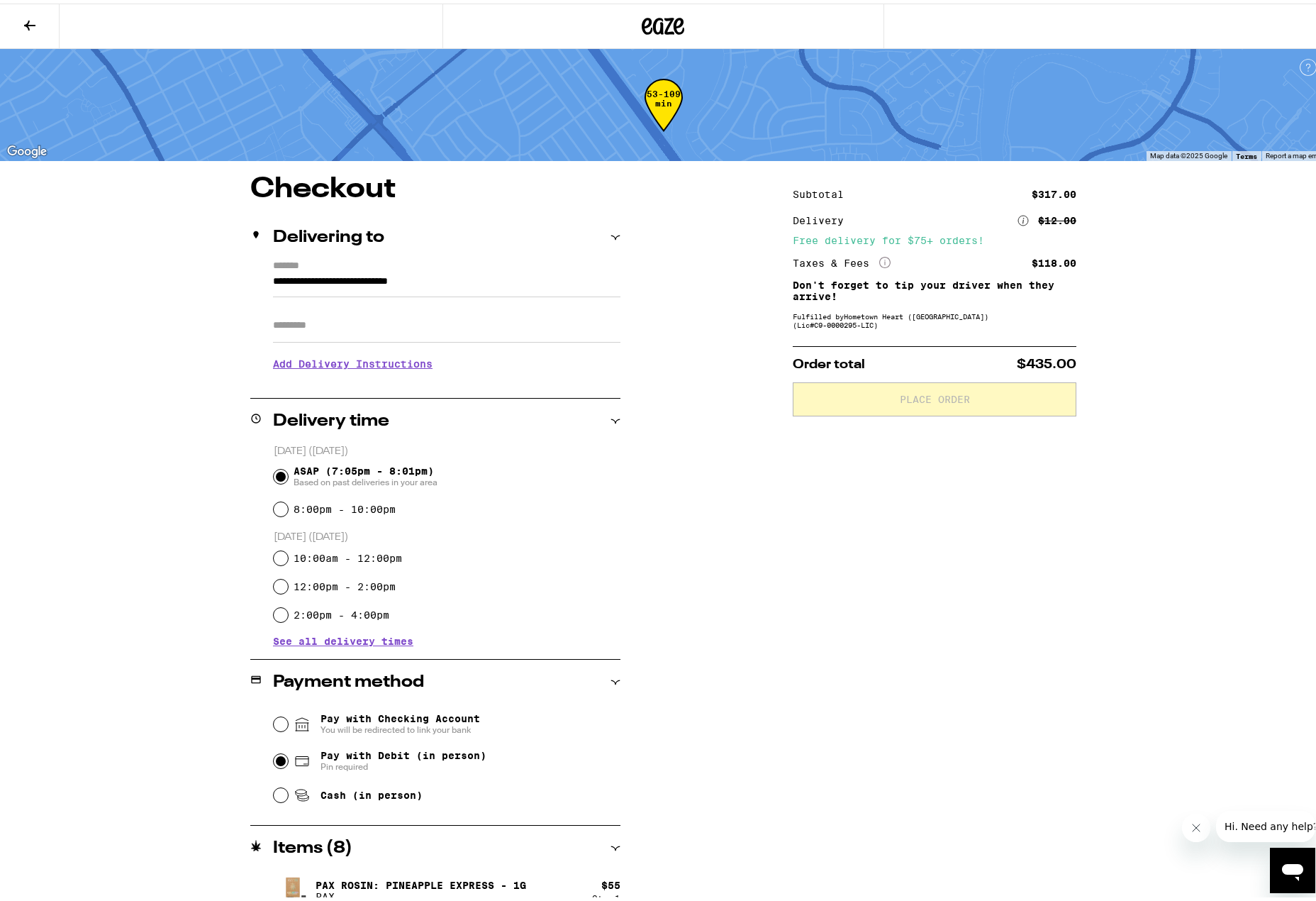
click at [273, 762] on input "Pay with Debit (in person) Pin required" at bounding box center [280, 757] width 14 height 14
radio input "true"
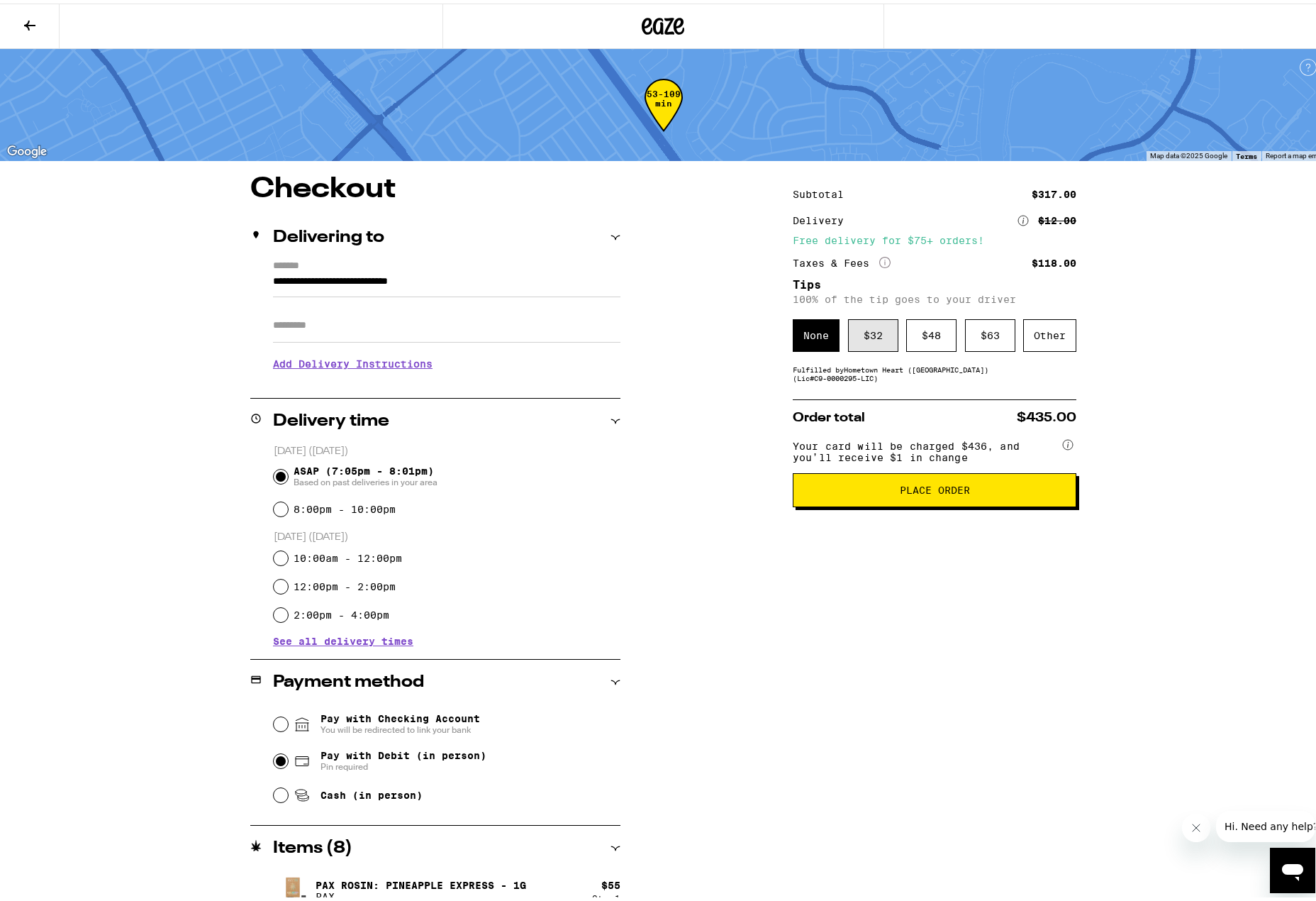
click at [867, 342] on div "$ 32" at bounding box center [873, 331] width 50 height 33
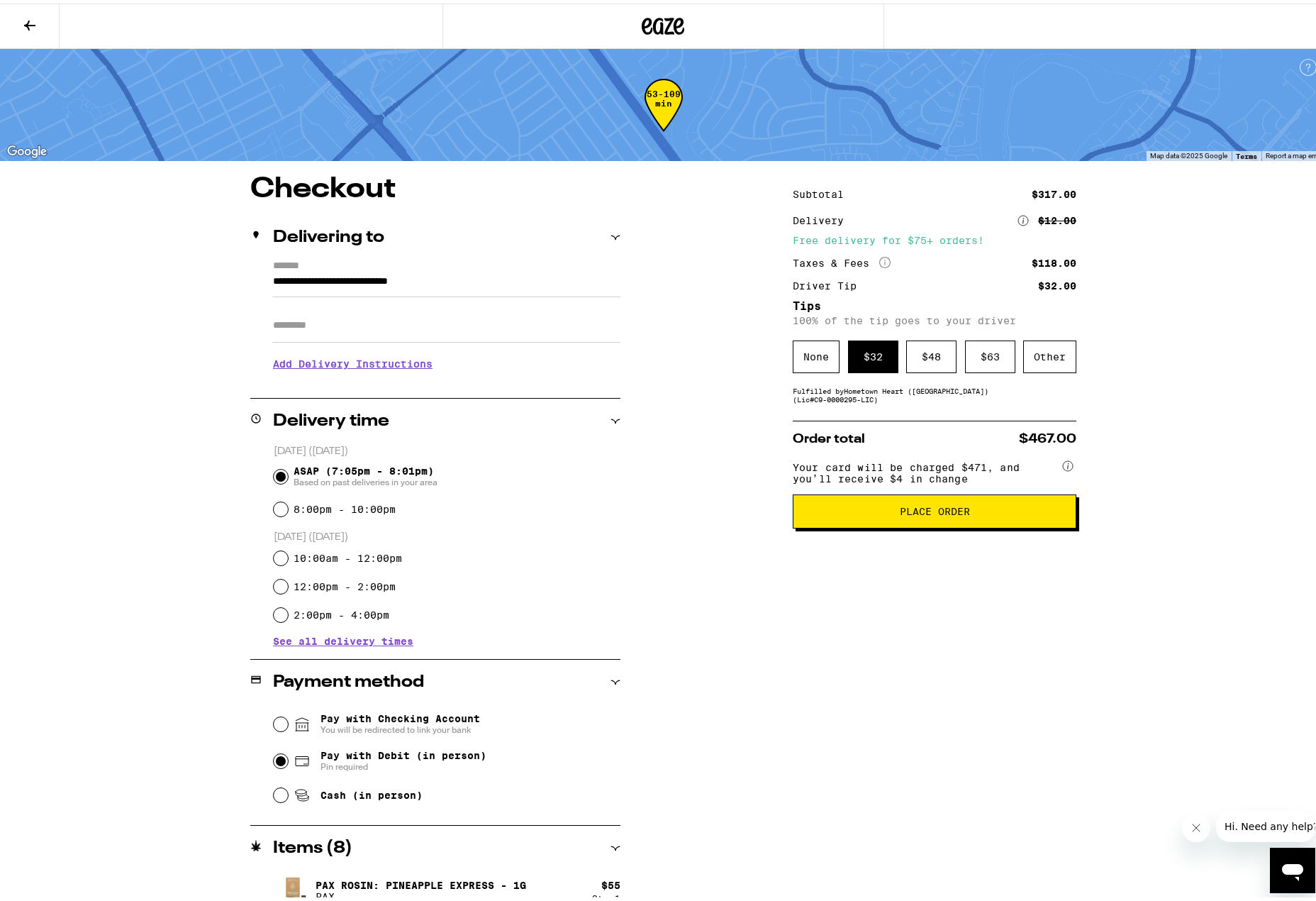
click at [338, 365] on h3 "Add Delivery Instructions" at bounding box center [447, 360] width 347 height 33
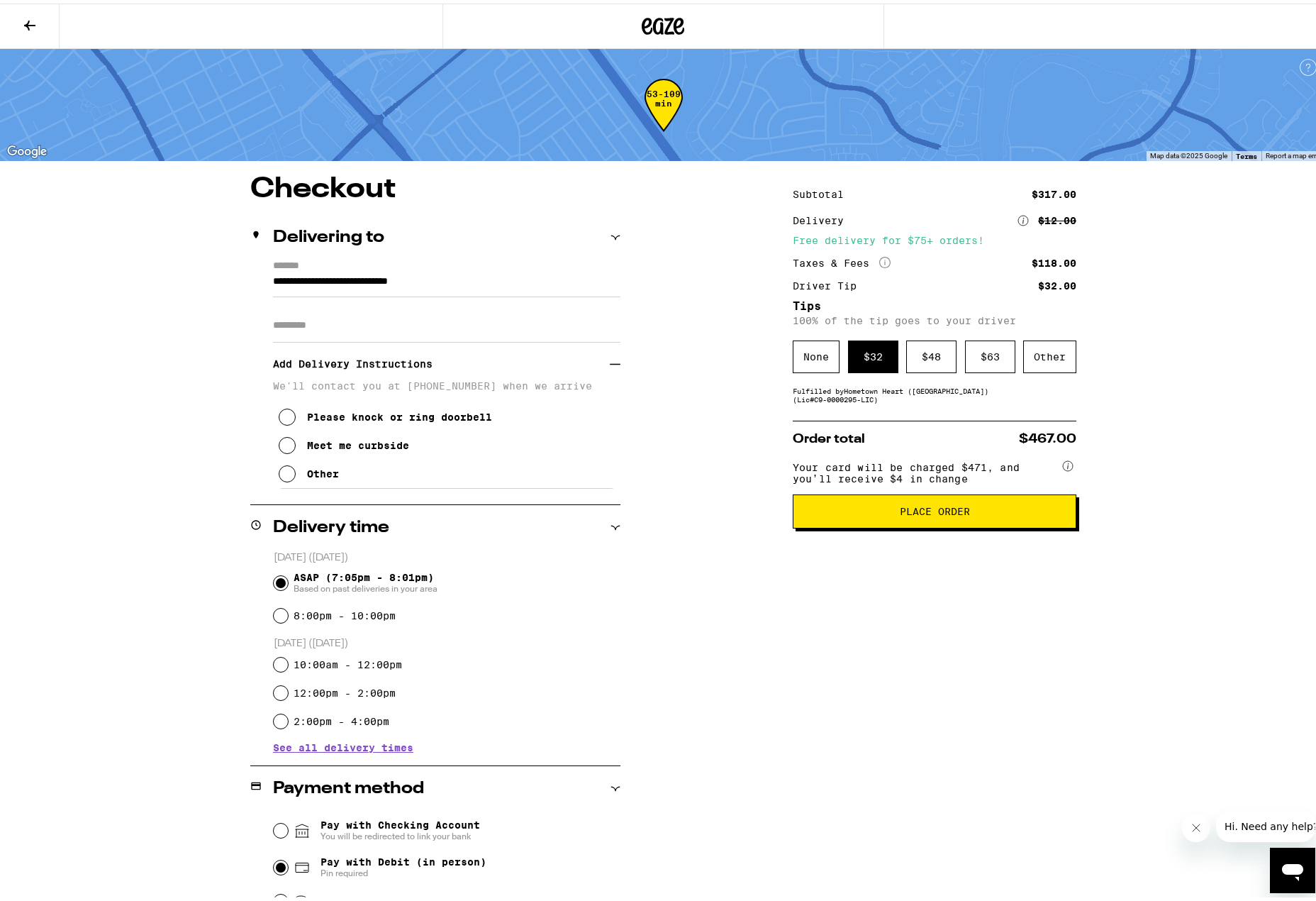
click at [365, 419] on div "Please knock or ring doorbell" at bounding box center [399, 413] width 185 height 11
click at [908, 513] on span "Place Order" at bounding box center [935, 508] width 70 height 10
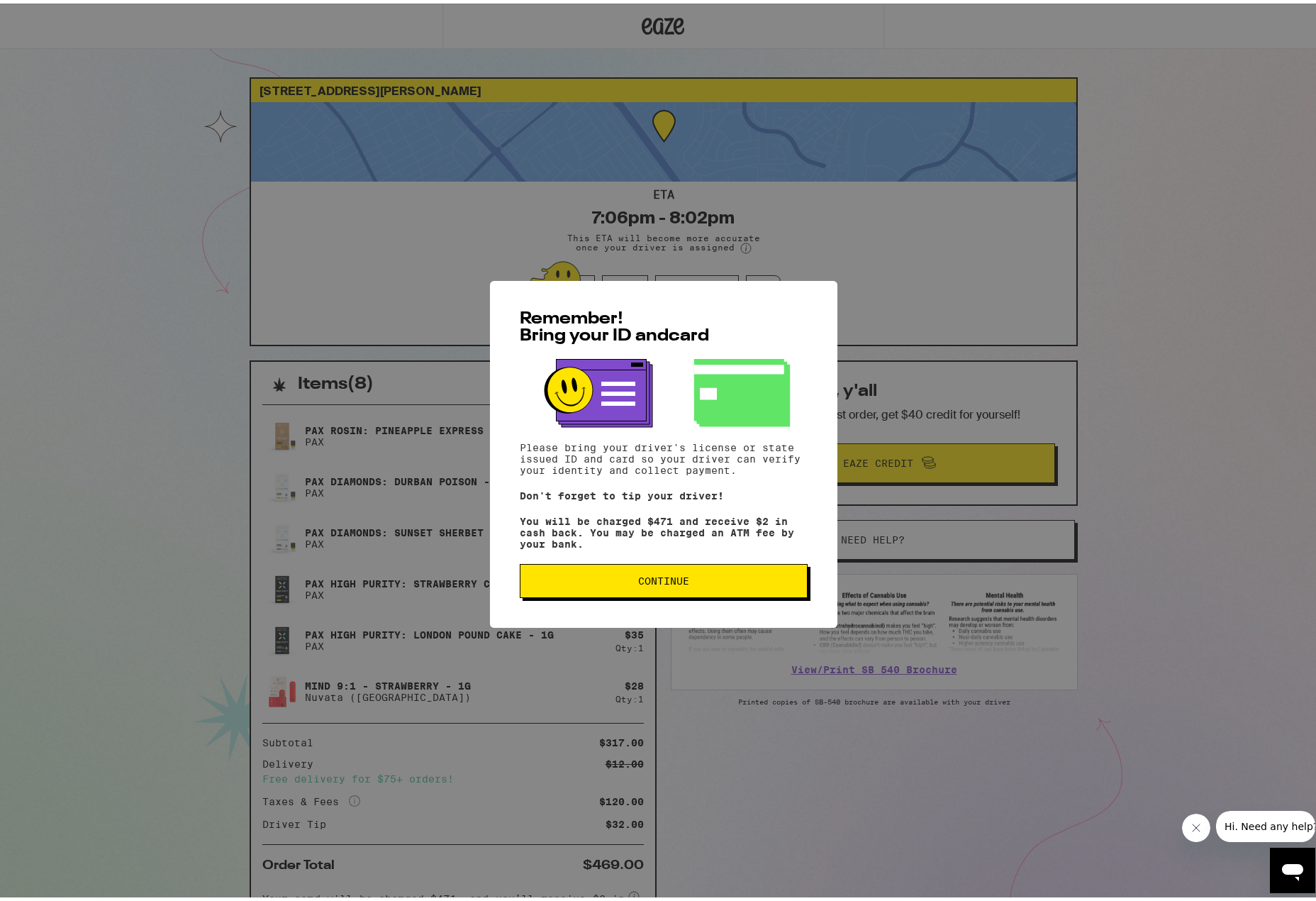
click at [670, 580] on span "Continue" at bounding box center [663, 578] width 51 height 10
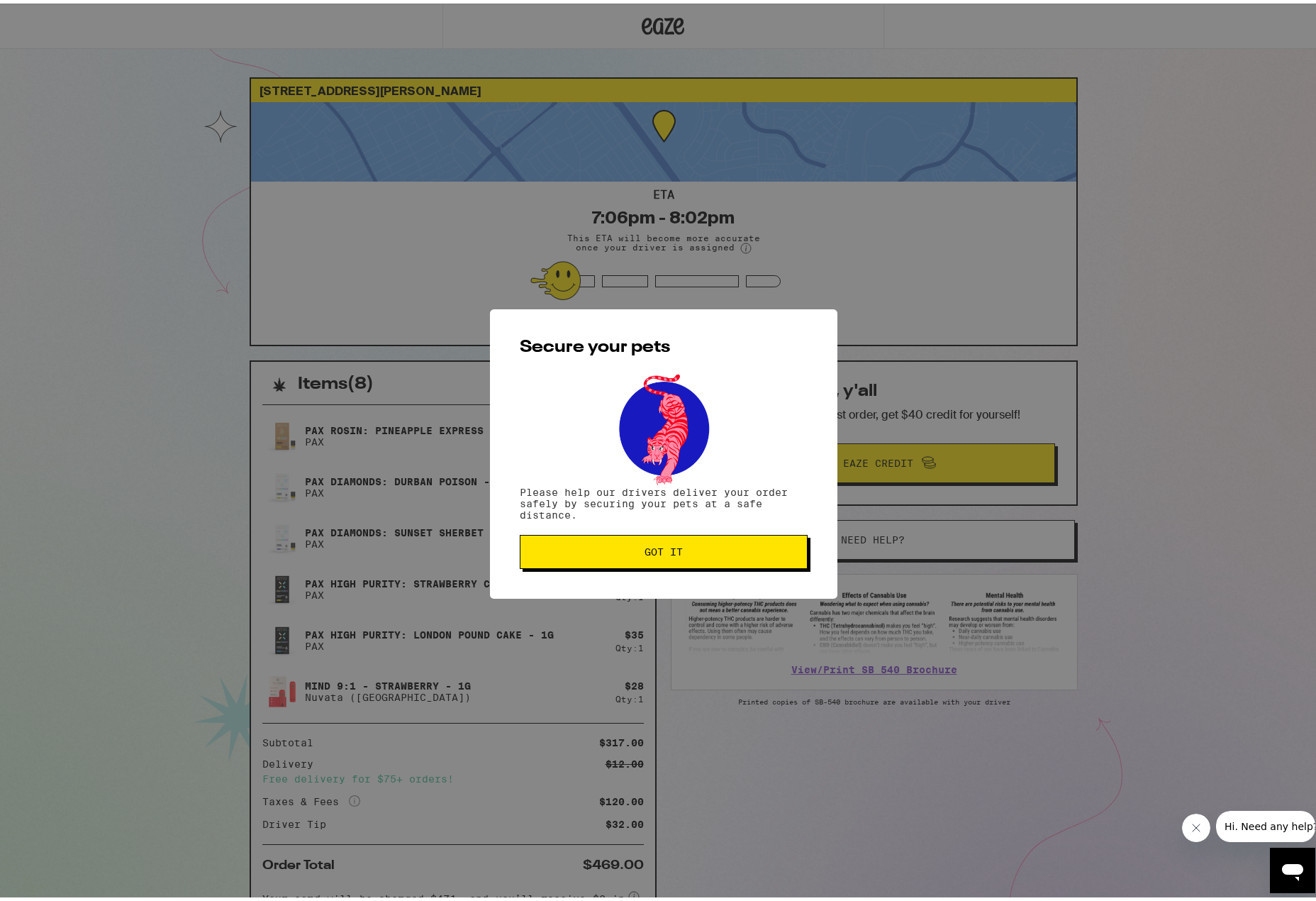
click at [706, 553] on span "Got it" at bounding box center [663, 548] width 263 height 10
